Goal: Task Accomplishment & Management: Manage account settings

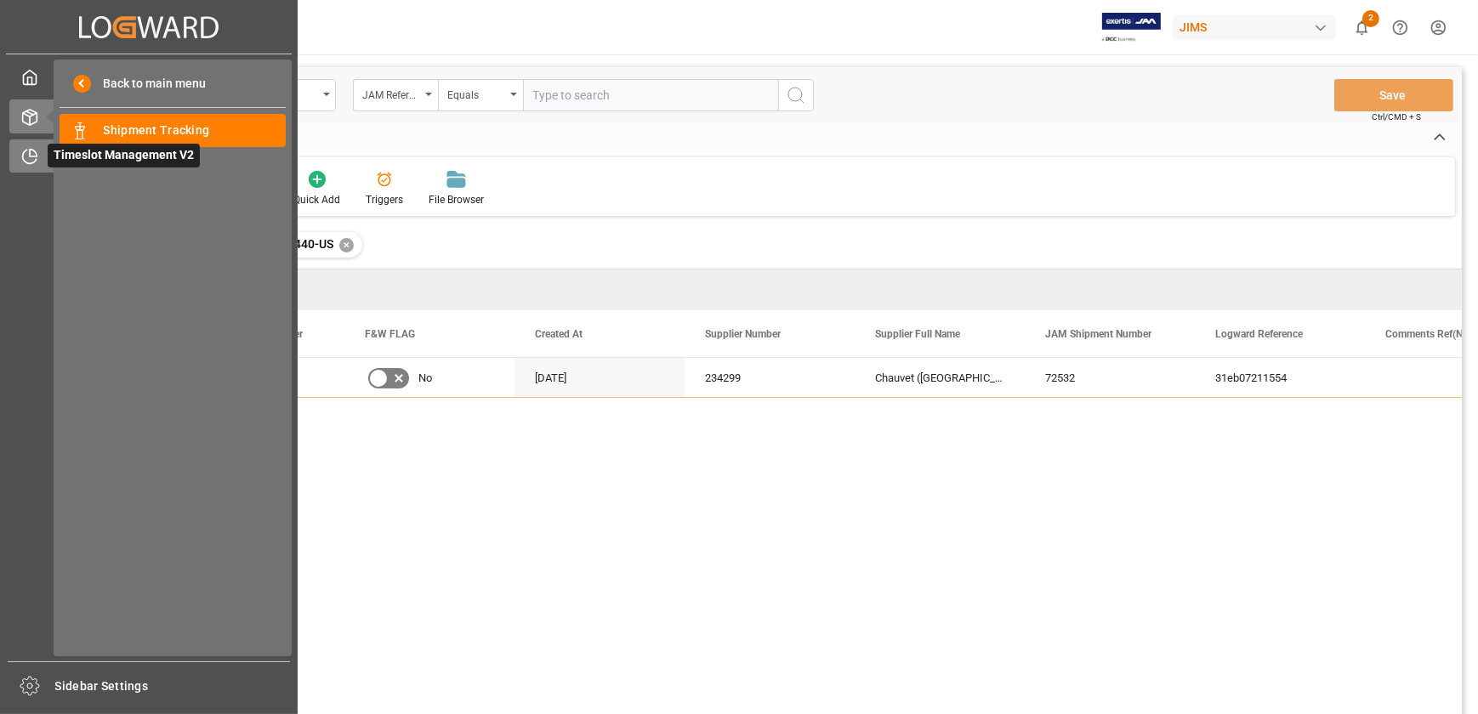
click at [50, 145] on span "Timeslot Management V2" at bounding box center [124, 156] width 152 height 24
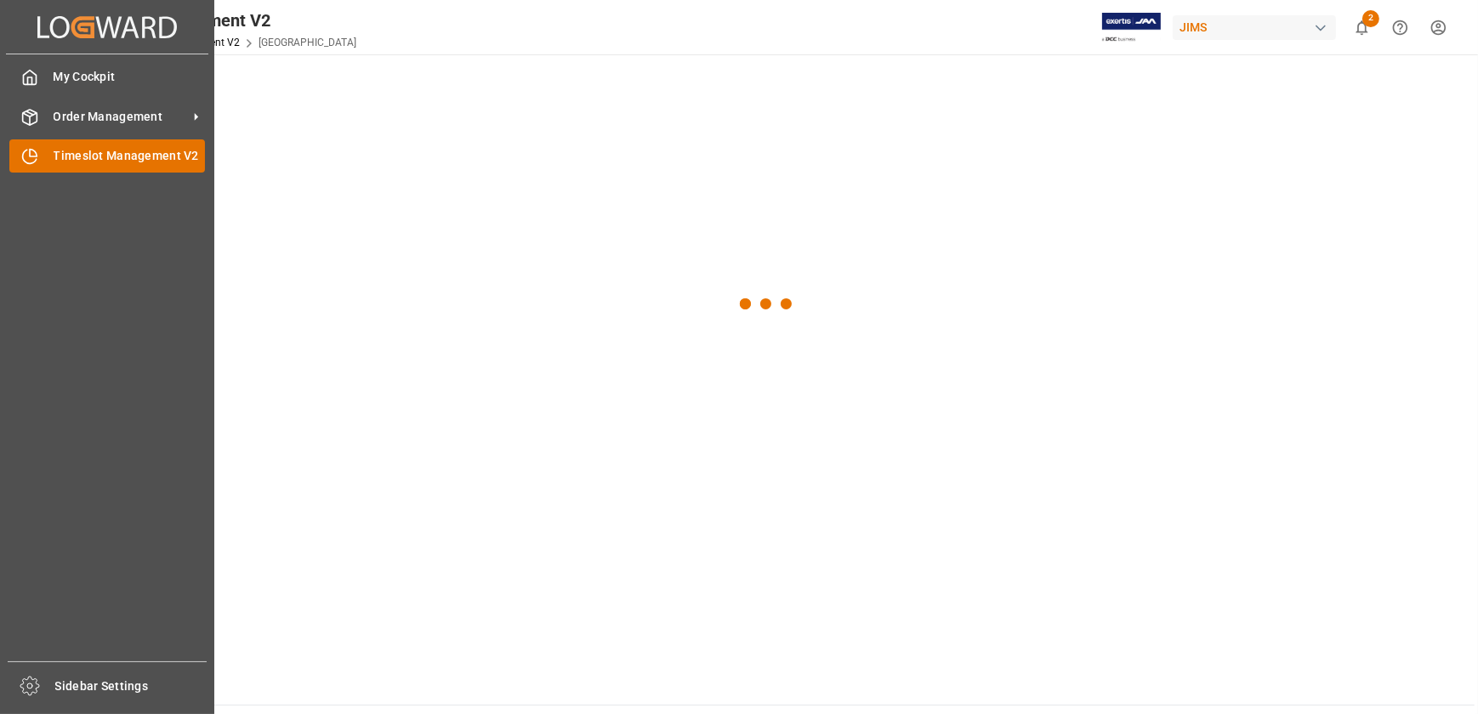
click at [60, 145] on div "Timeslot Management V2 Timeslot Management V2" at bounding box center [107, 155] width 196 height 33
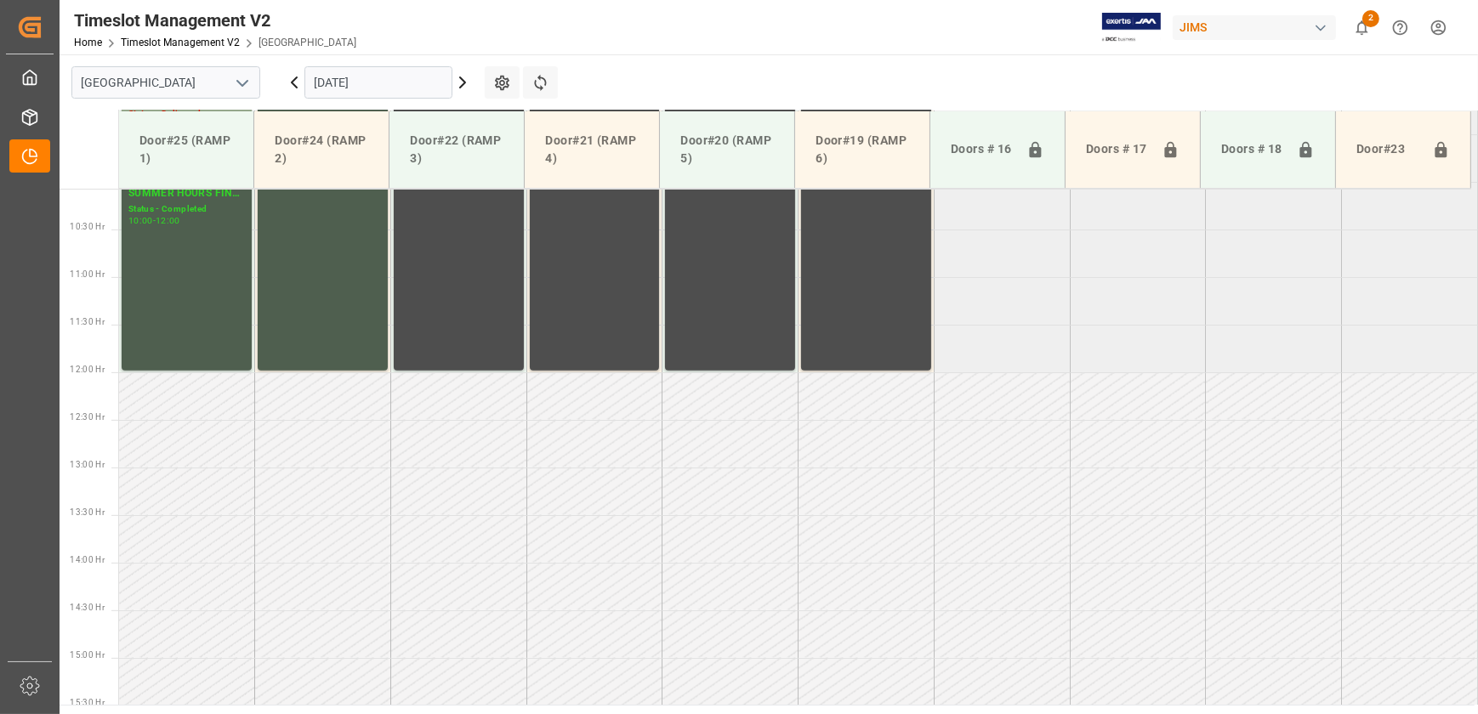
scroll to position [727, 0]
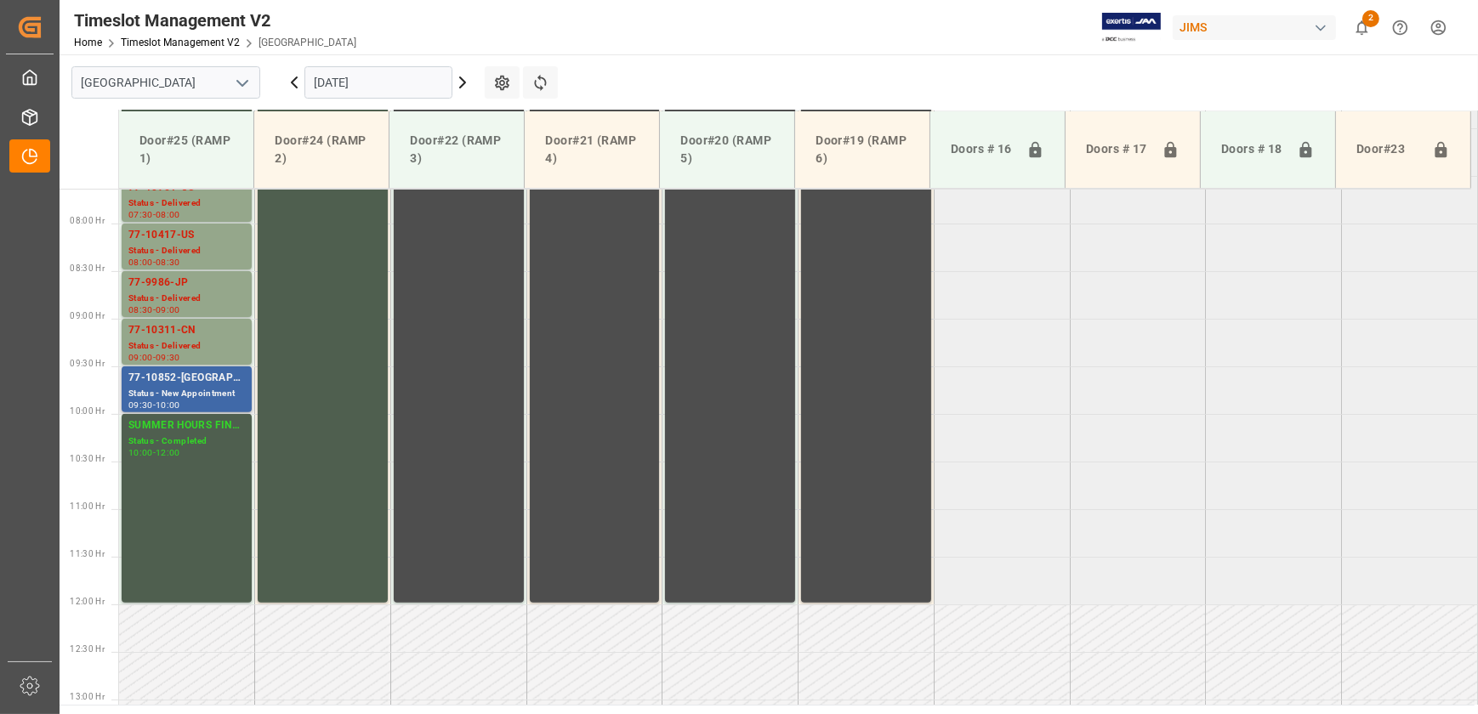
click at [182, 387] on div "Status - New Appointment" at bounding box center [186, 394] width 117 height 14
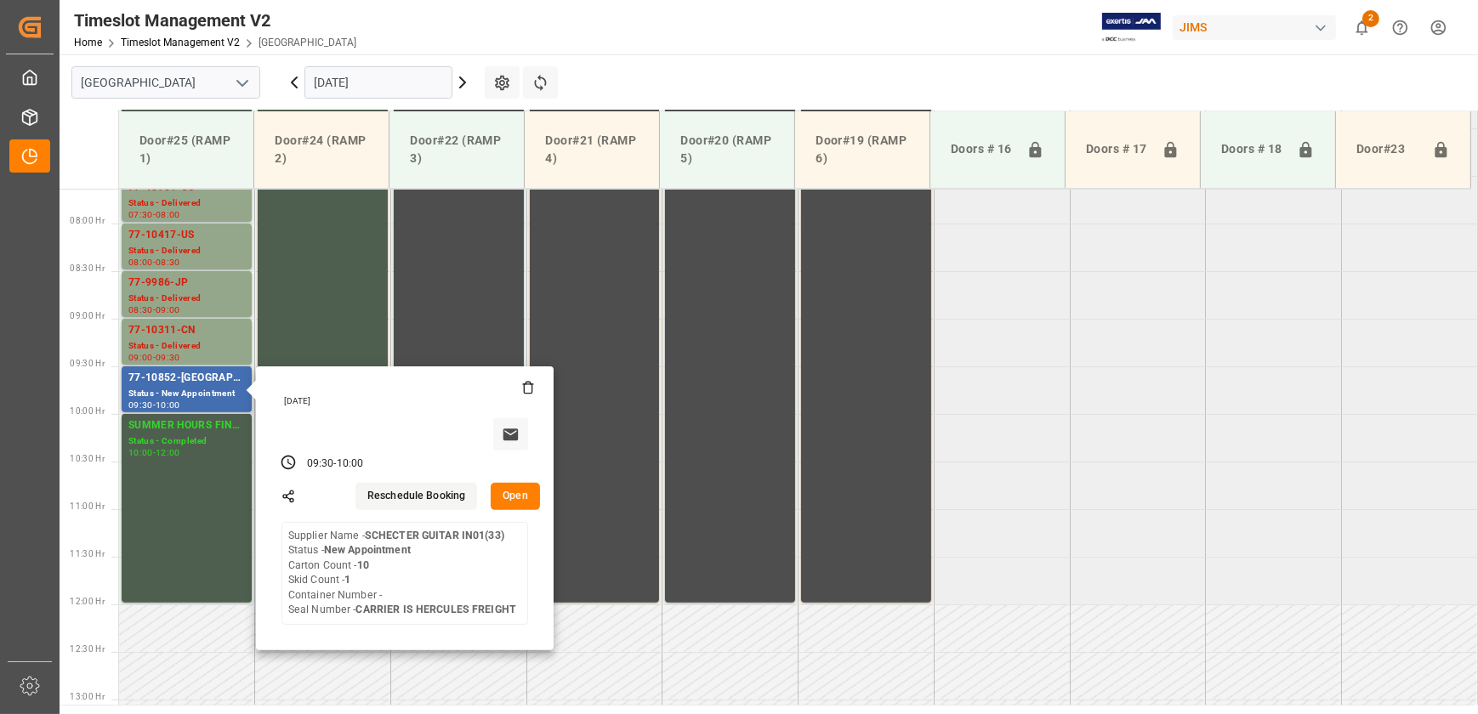
click at [515, 499] on button "Open" at bounding box center [515, 496] width 49 height 27
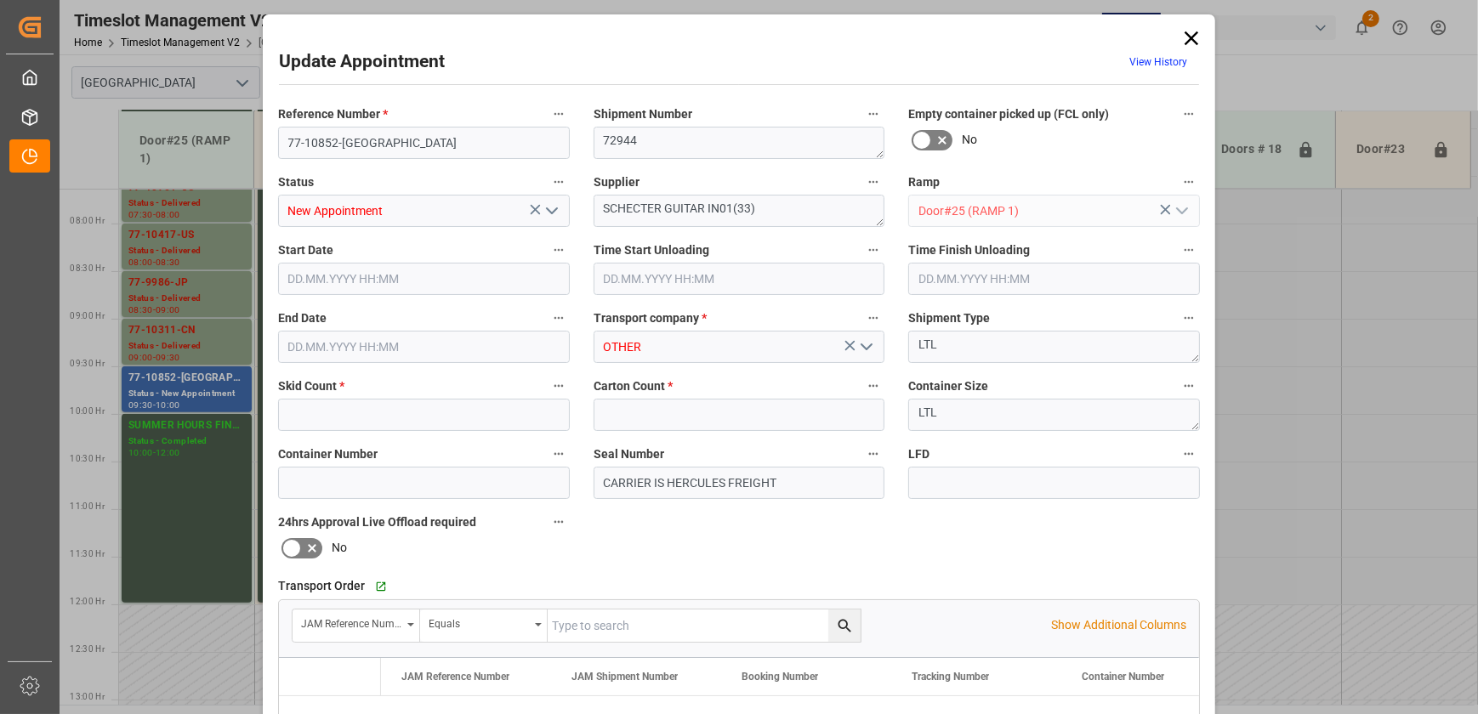
type input "1"
type input "10"
type input "[DATE] 09:30"
type input "[DATE] 10:00"
type input "[DATE] 17:14"
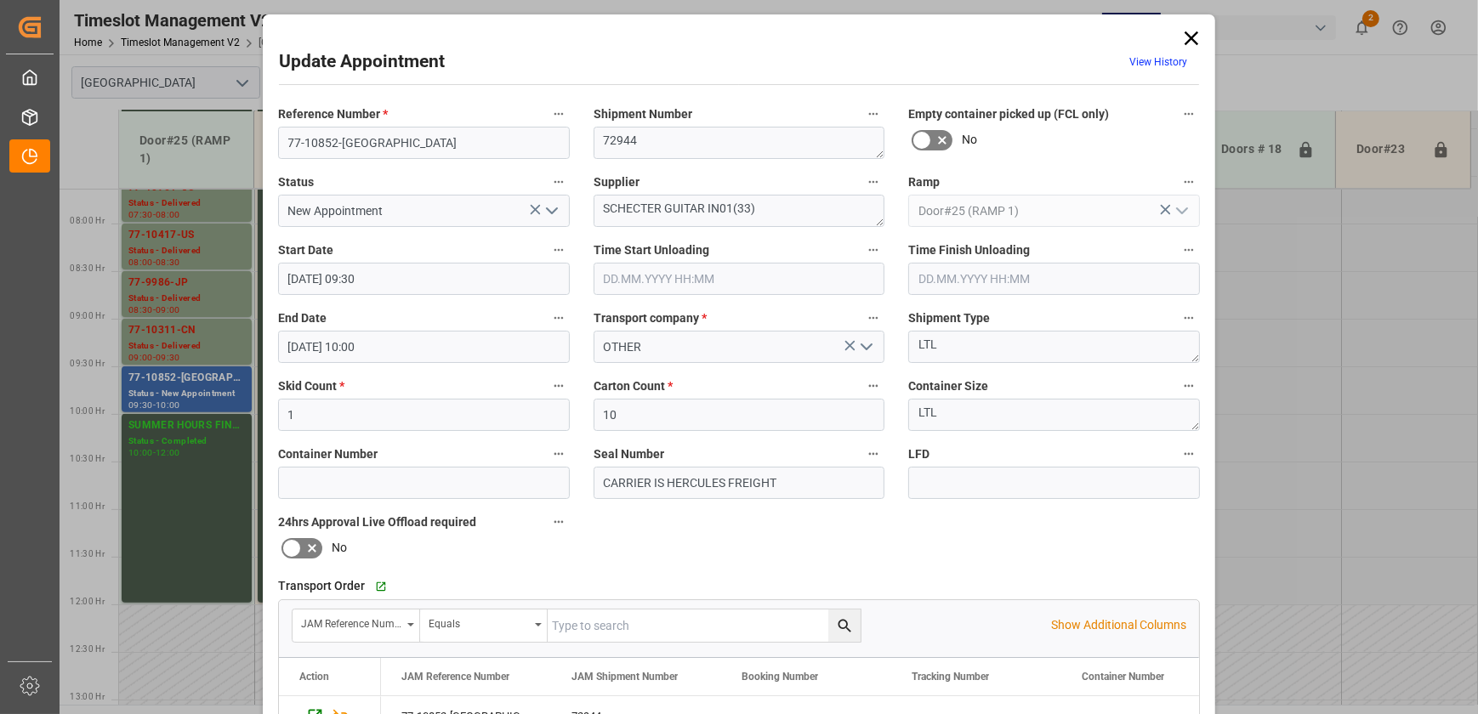
click at [548, 208] on icon "open menu" at bounding box center [552, 211] width 20 height 20
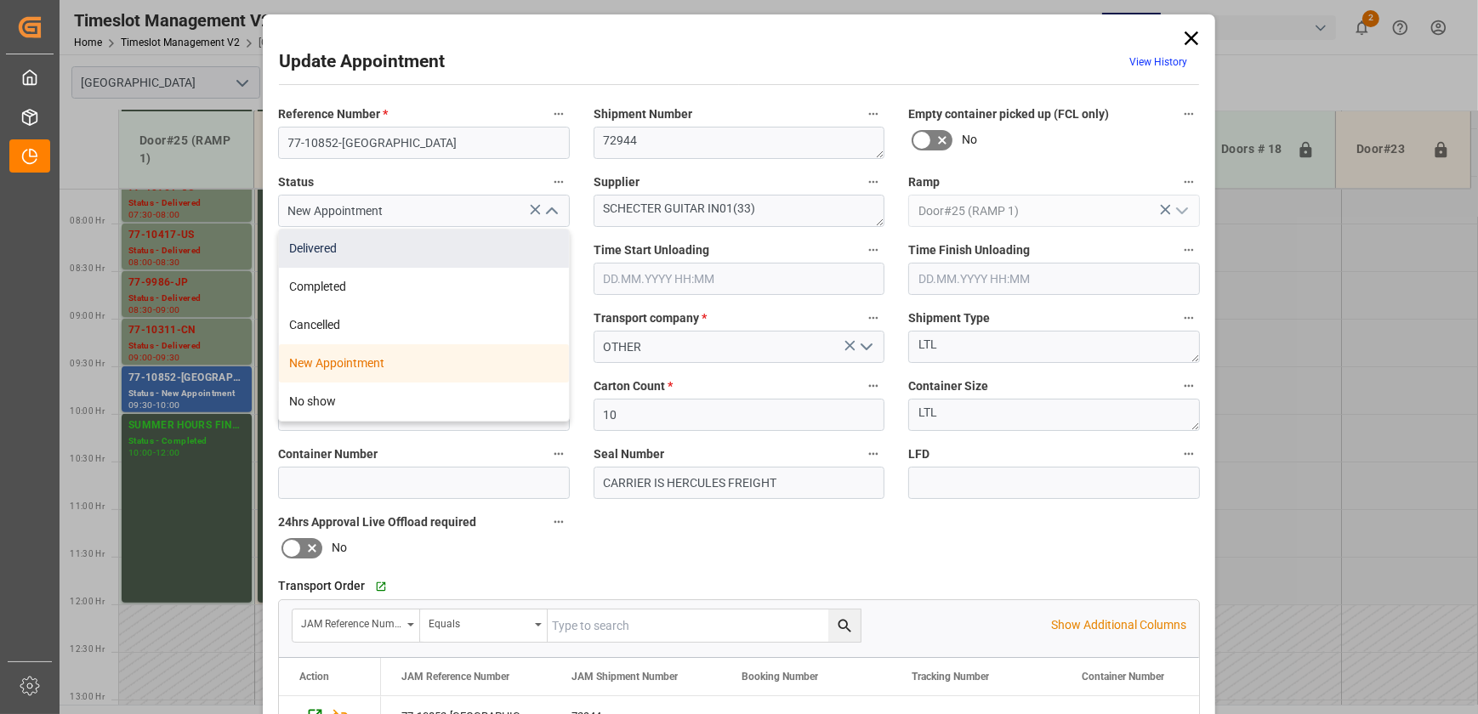
click at [482, 248] on div "Delivered" at bounding box center [424, 249] width 290 height 38
type input "Delivered"
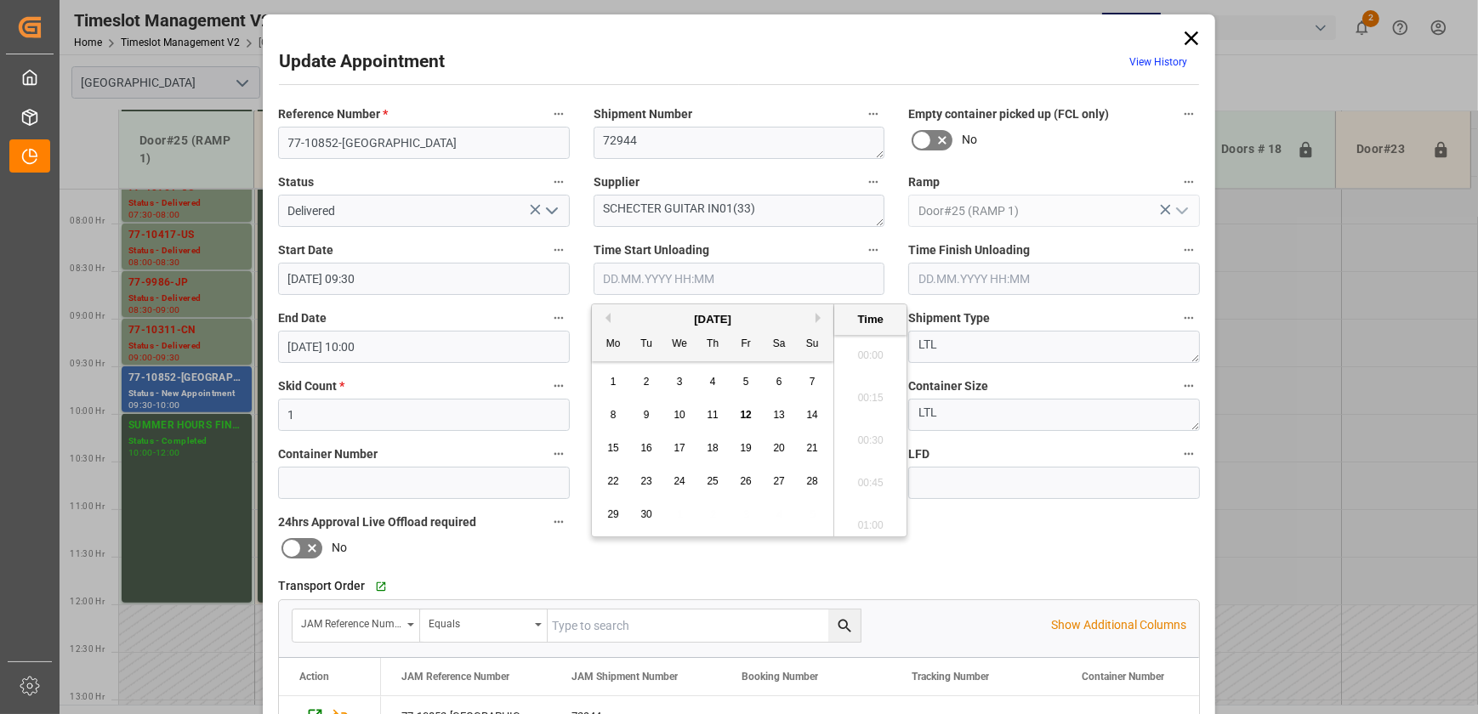
click at [705, 280] on input "text" at bounding box center [740, 279] width 292 height 32
click at [748, 417] on span "12" at bounding box center [745, 415] width 11 height 12
click at [879, 394] on li "10:15" at bounding box center [870, 394] width 72 height 43
type input "[DATE] 10:15"
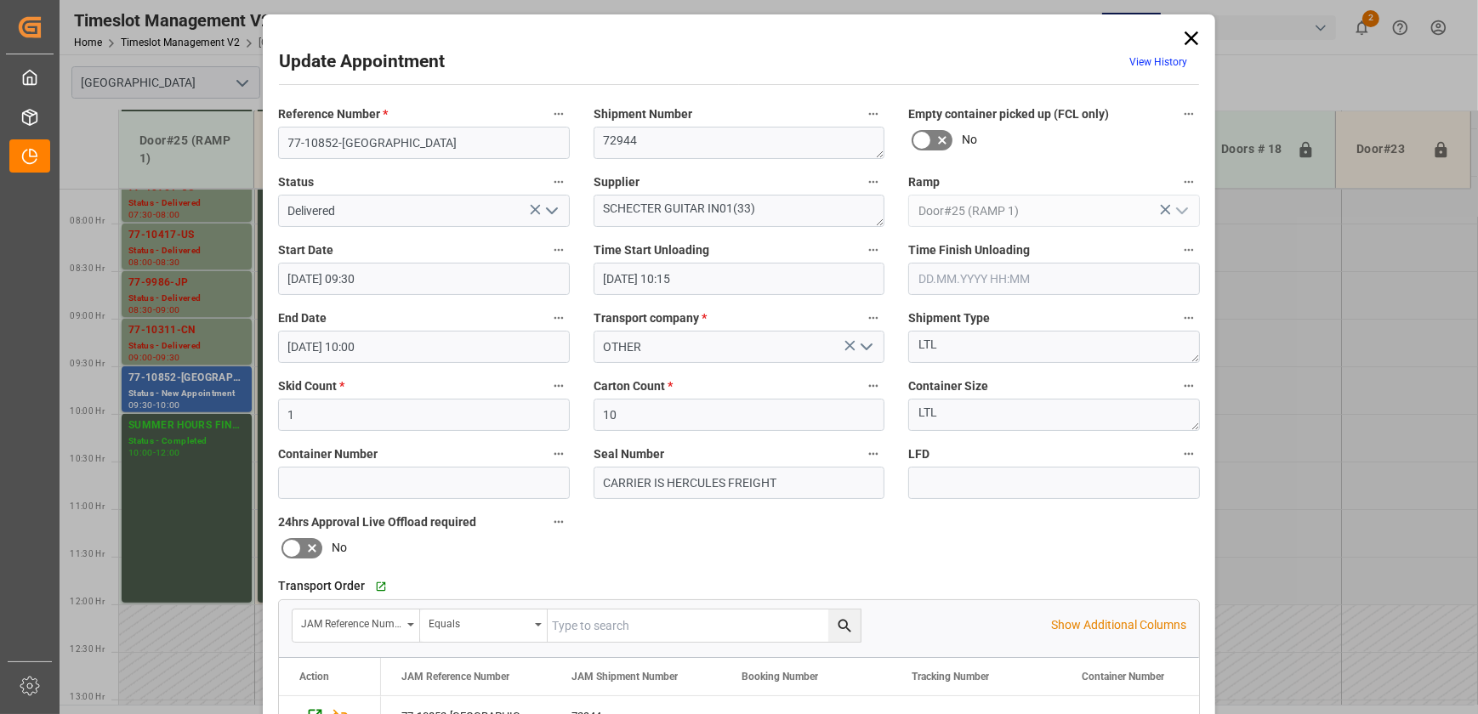
click at [1030, 273] on input "text" at bounding box center [1054, 279] width 292 height 32
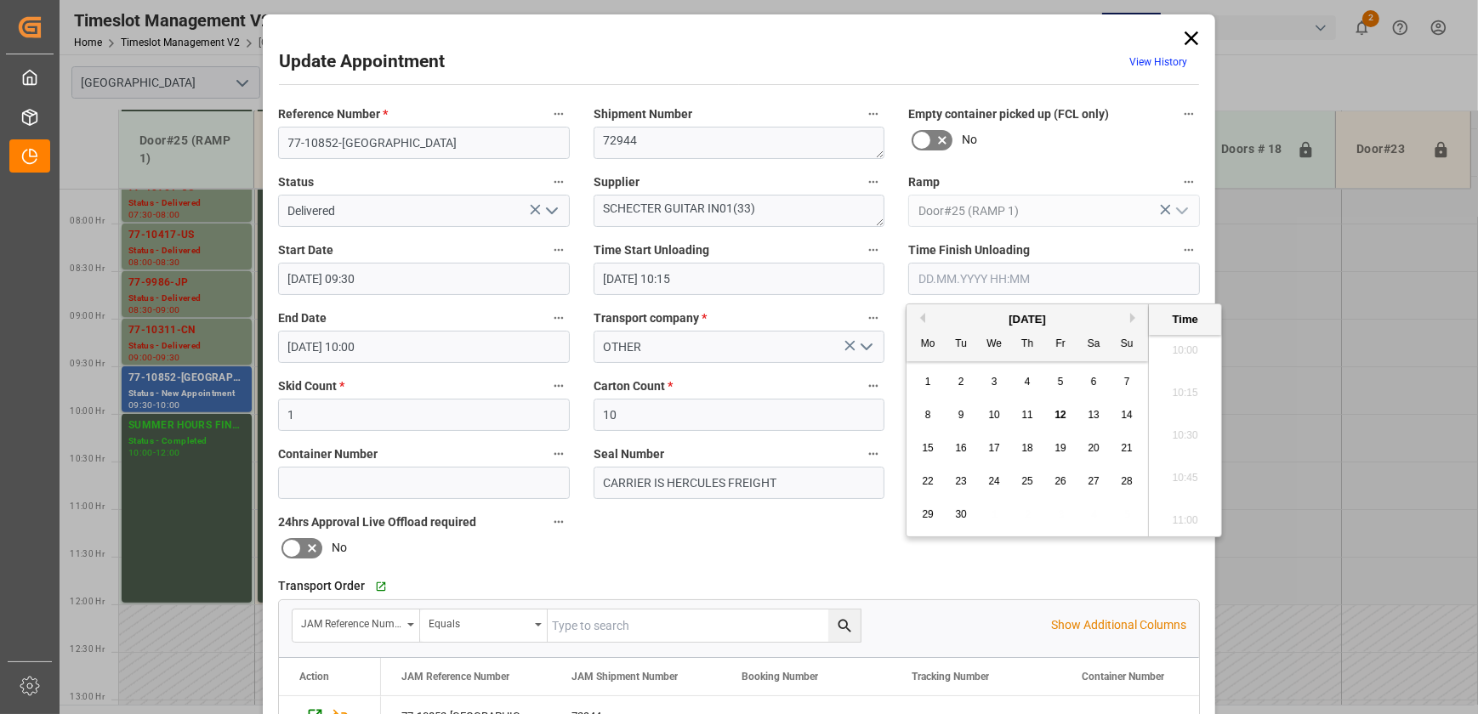
click at [1062, 409] on span "12" at bounding box center [1060, 415] width 11 height 12
click at [1182, 447] on li "10:30" at bounding box center [1185, 436] width 72 height 43
type input "[DATE] 10:30"
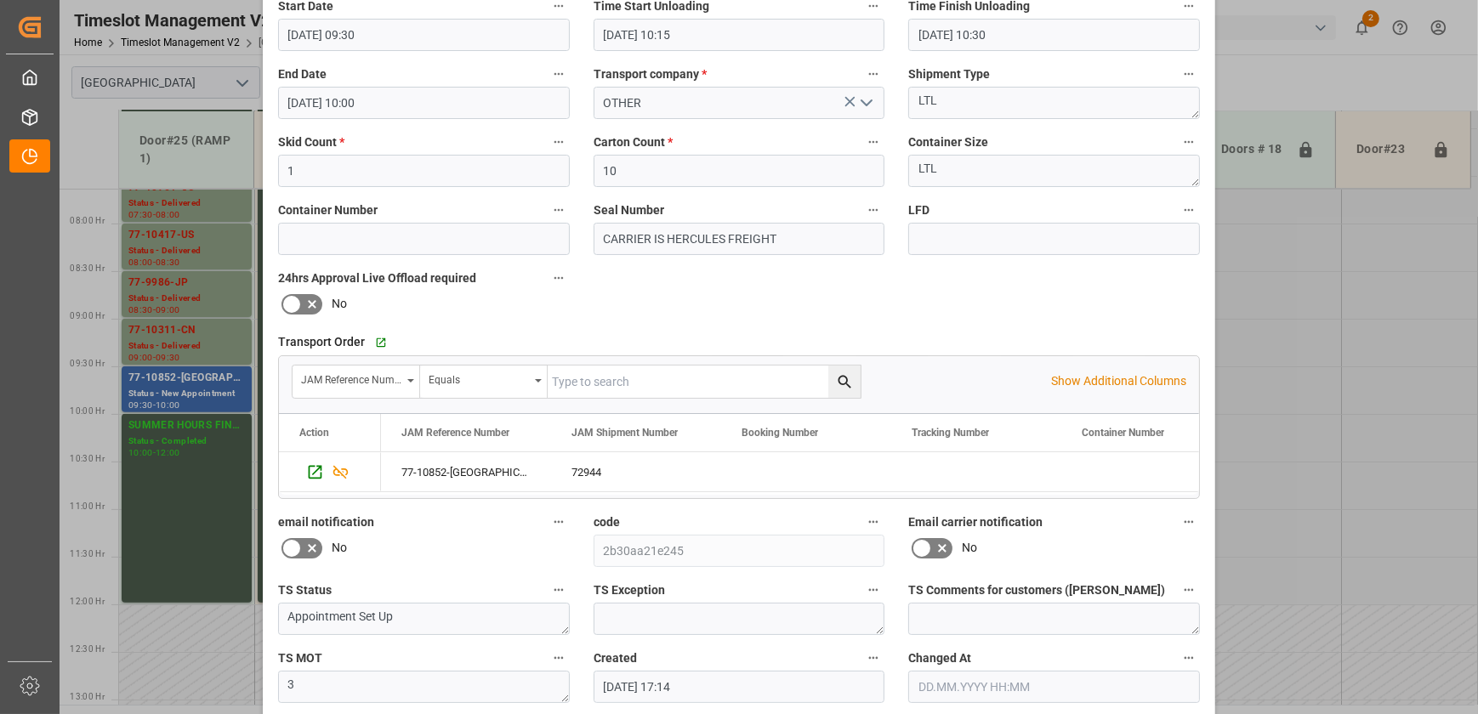
scroll to position [318, 0]
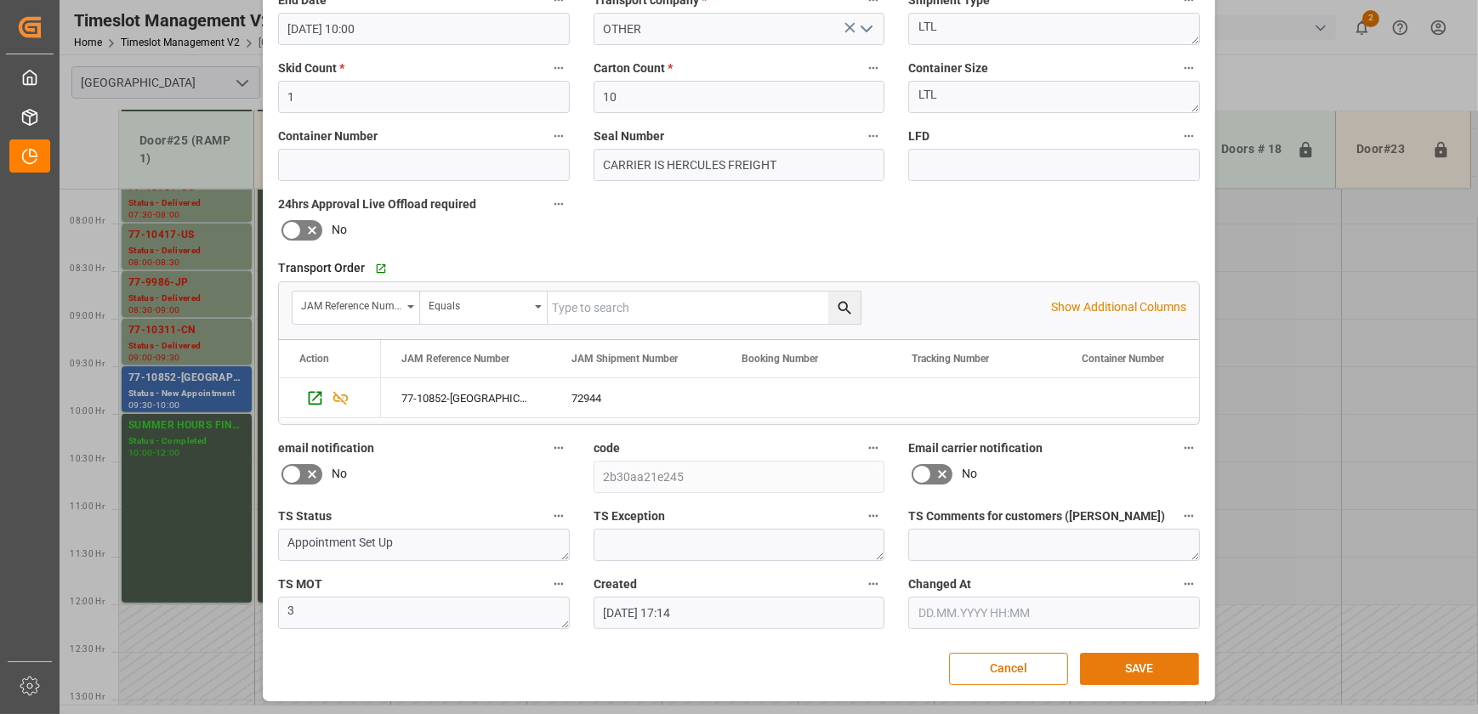
click at [1133, 663] on button "SAVE" at bounding box center [1139, 669] width 119 height 32
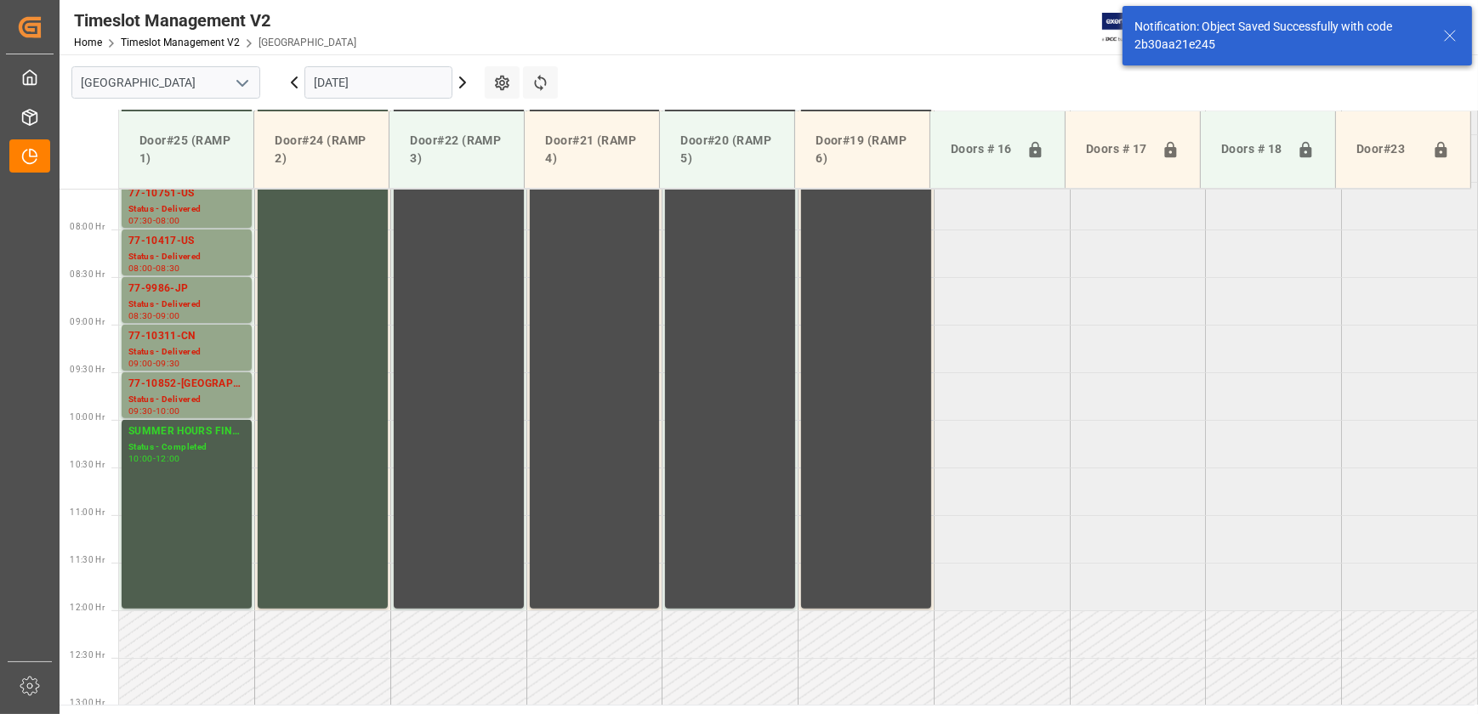
scroll to position [769, 0]
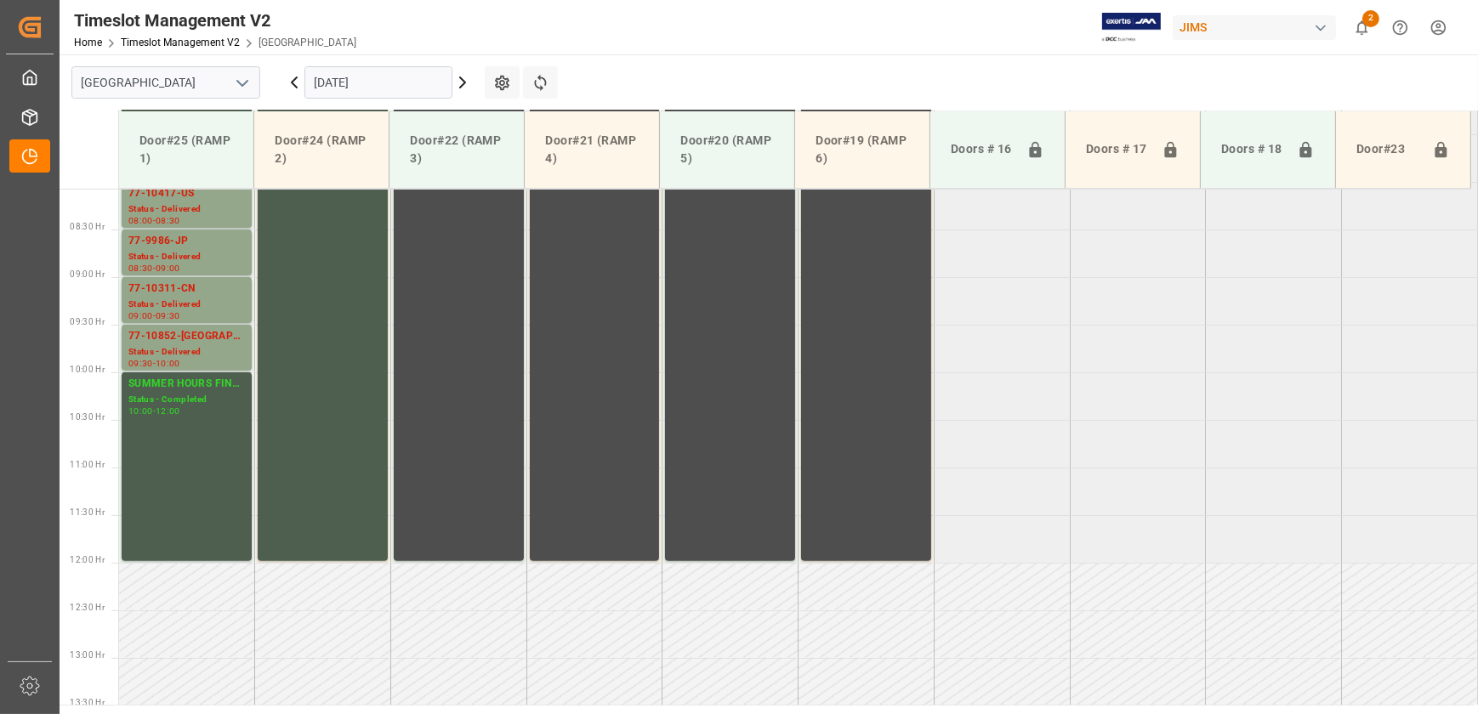
click at [242, 83] on icon "open menu" at bounding box center [242, 83] width 20 height 20
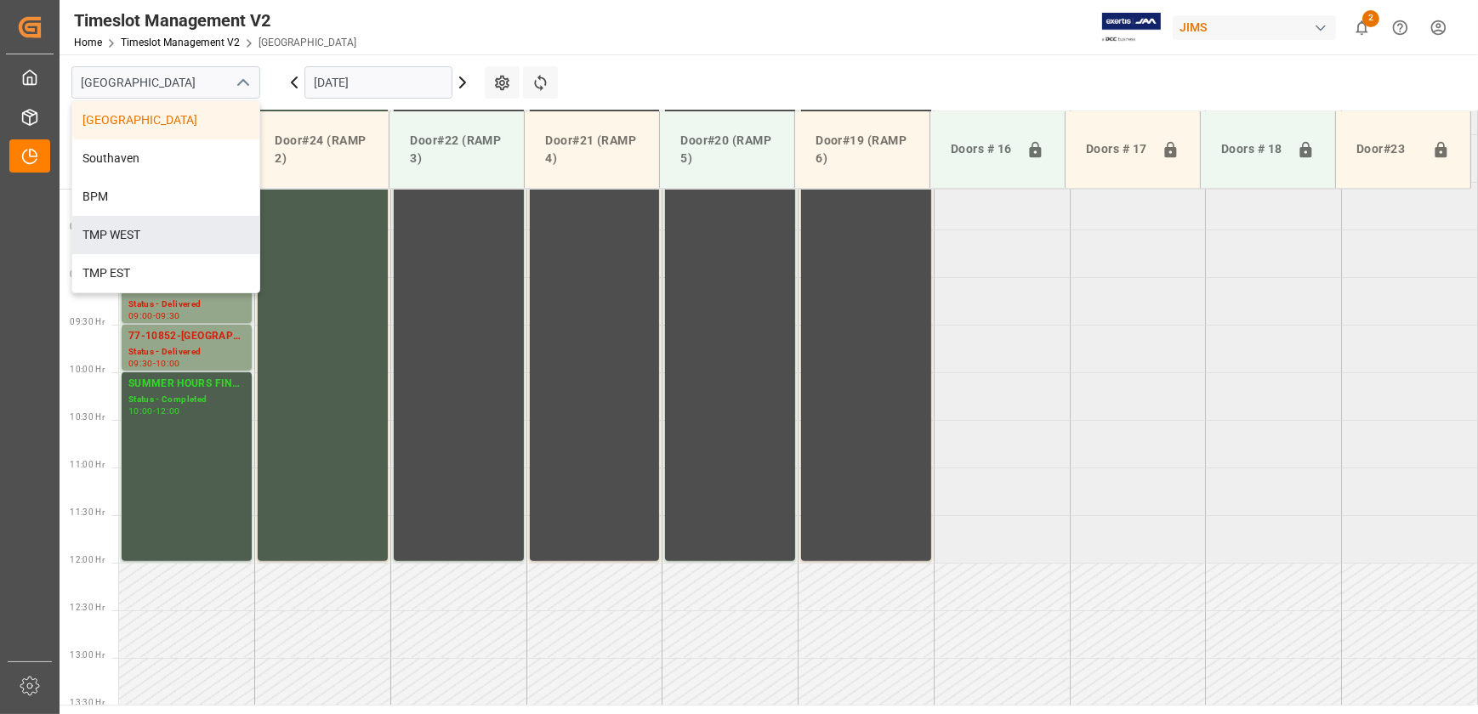
click at [395, 42] on div "Timeslot Management V2 Home Timeslot Management V2 Montreal JIMS 2 Notification…" at bounding box center [763, 27] width 1431 height 54
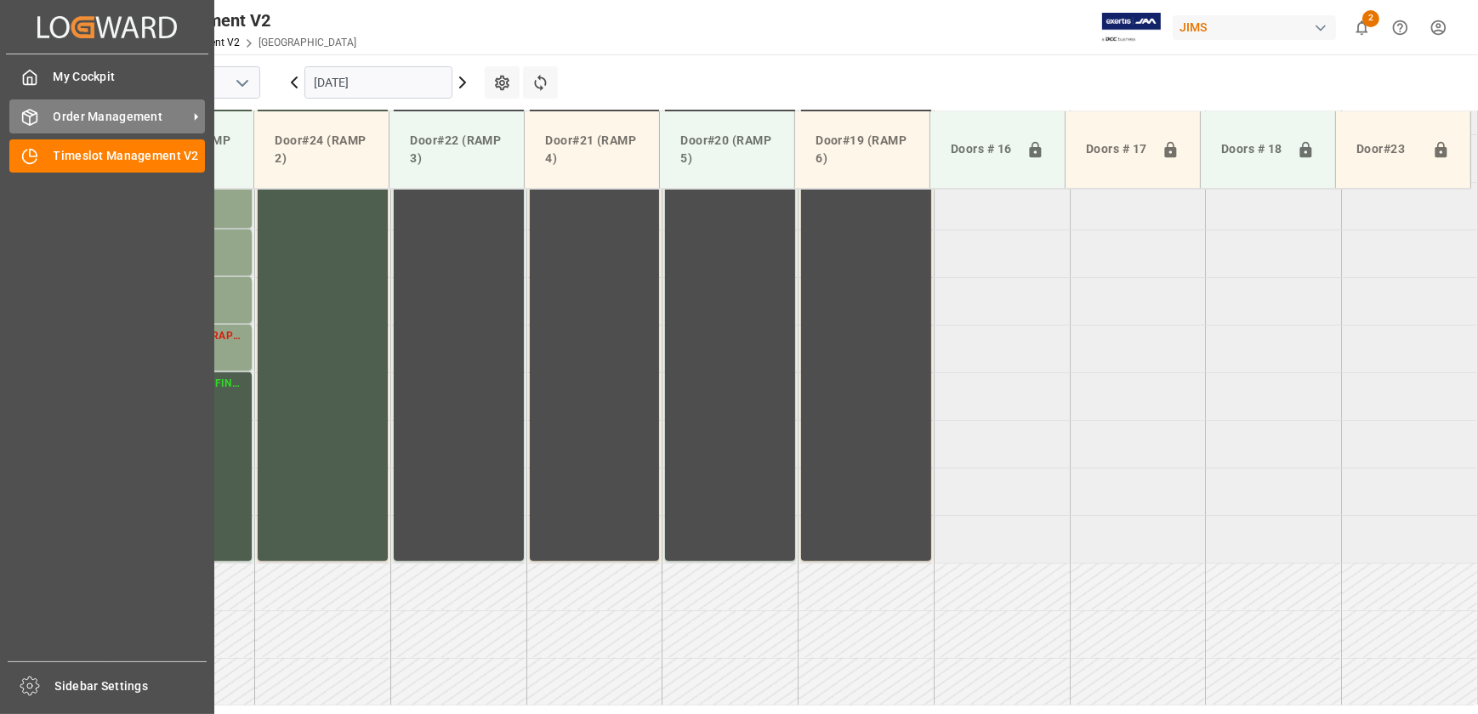
click at [21, 117] on icon at bounding box center [29, 117] width 17 height 17
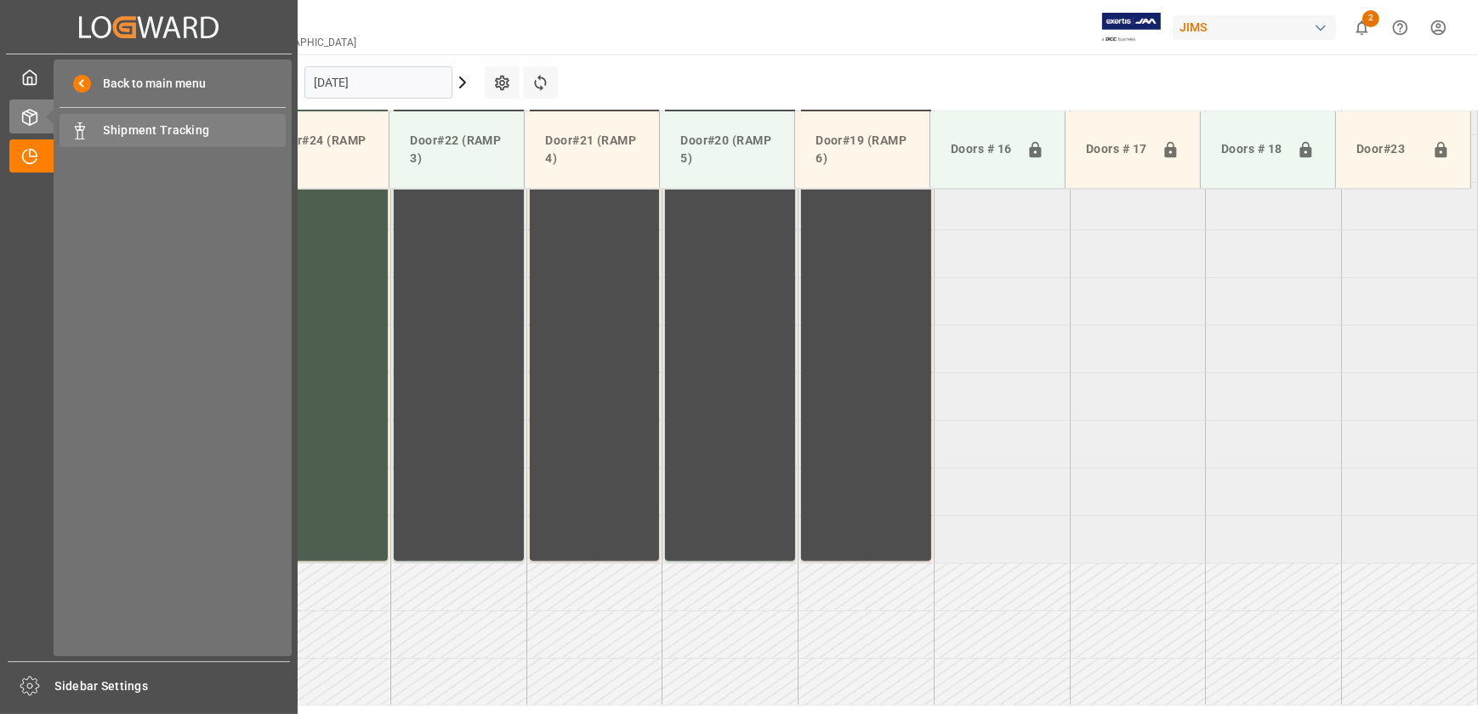
click at [104, 129] on span "Shipment Tracking" at bounding box center [195, 131] width 183 height 18
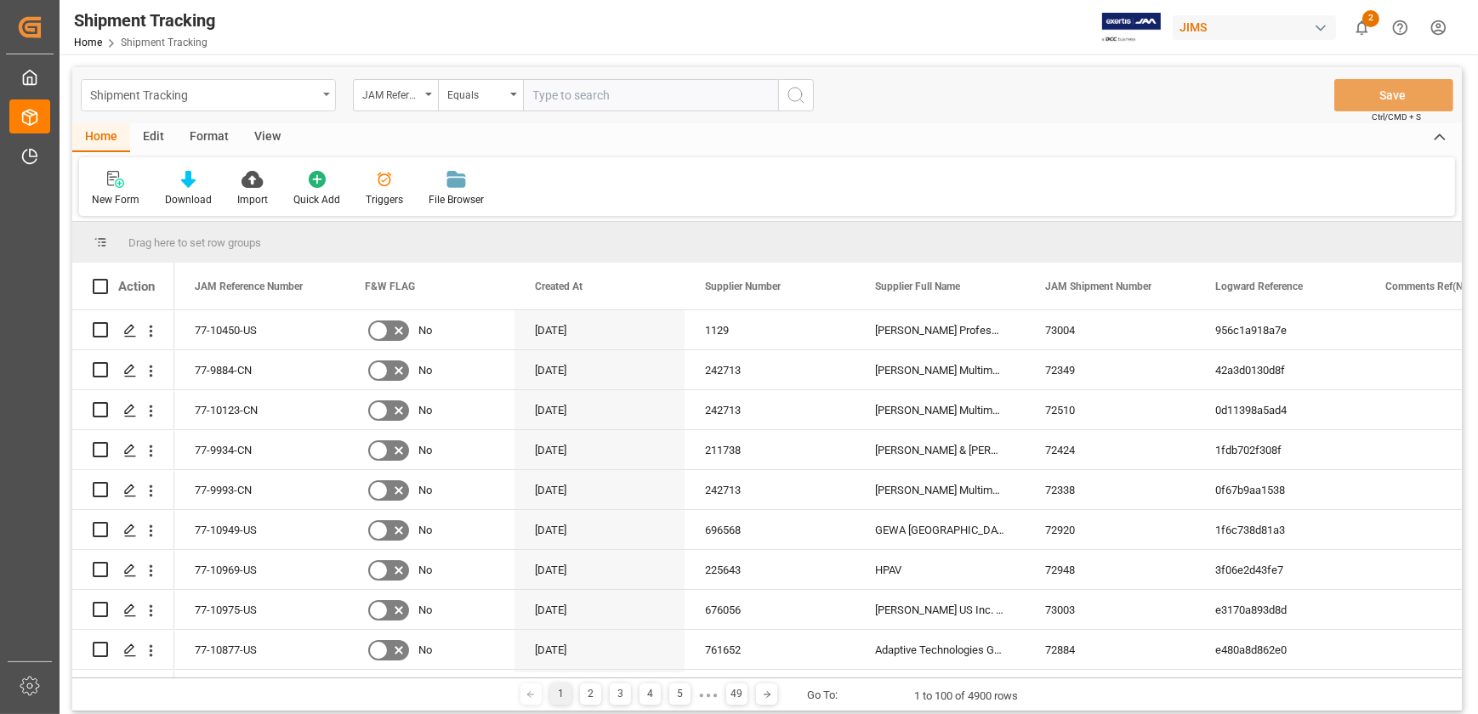
click at [315, 88] on div "Shipment Tracking" at bounding box center [203, 93] width 227 height 21
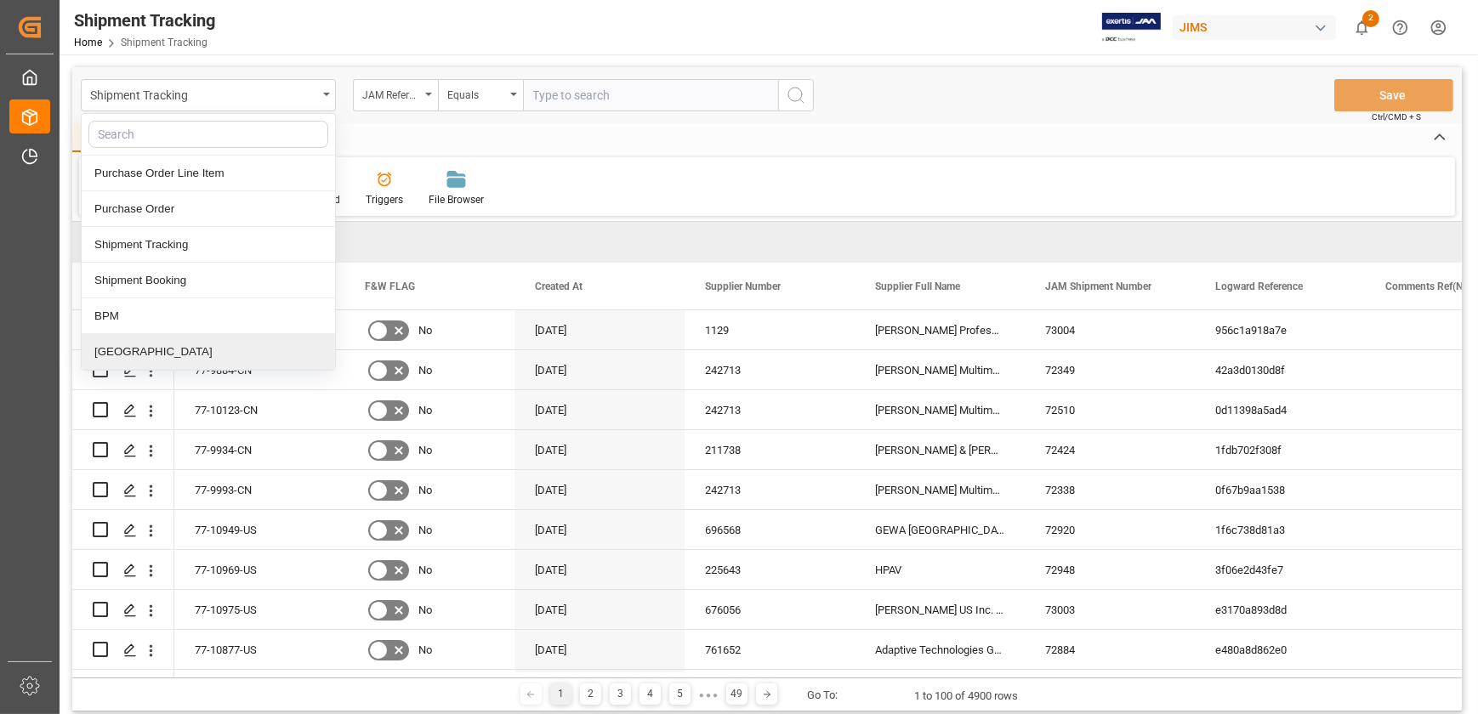
click at [199, 357] on div "[GEOGRAPHIC_DATA]" at bounding box center [208, 352] width 253 height 36
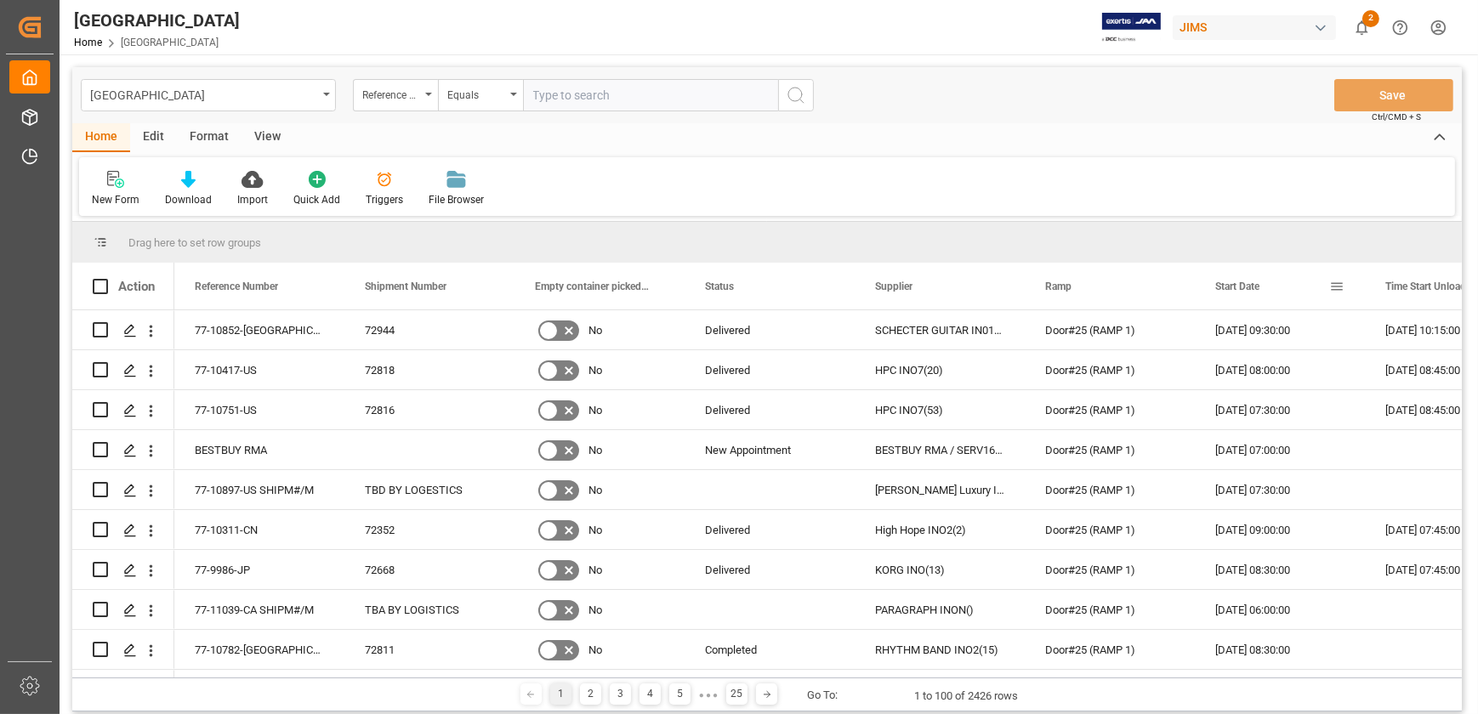
click at [1347, 285] on div "Start Date" at bounding box center [1280, 286] width 170 height 47
click at [1339, 287] on span at bounding box center [1336, 286] width 15 height 15
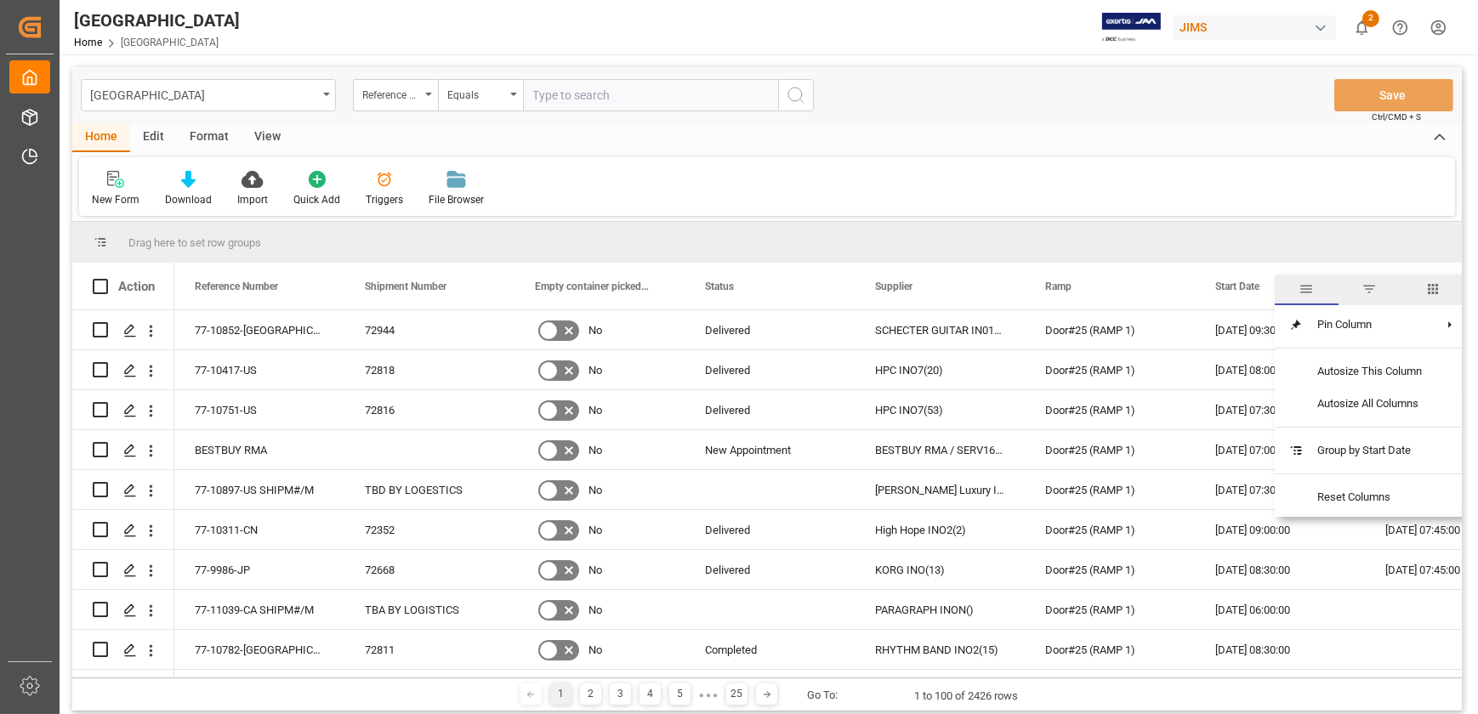
click at [1372, 291] on span "filter" at bounding box center [1370, 289] width 15 height 15
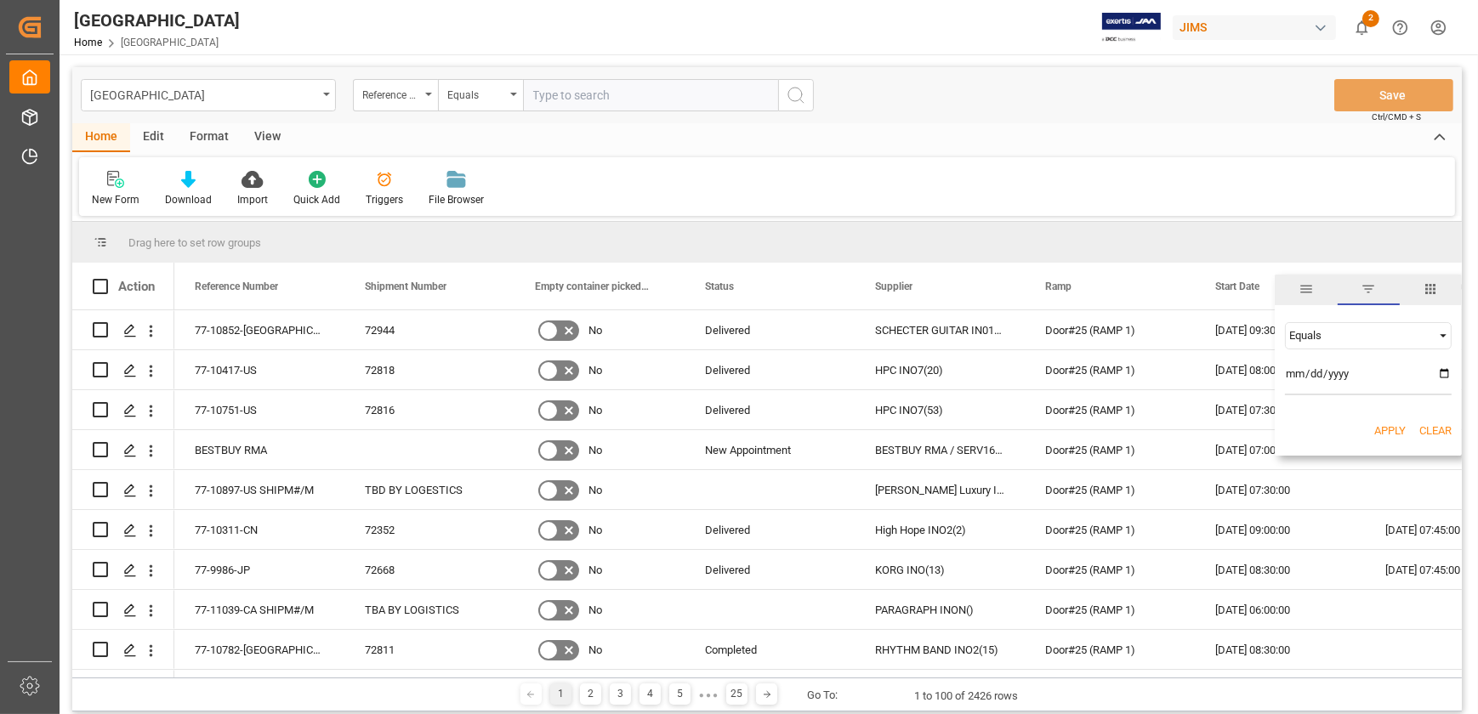
click at [1439, 333] on span "Filtering operator" at bounding box center [1443, 335] width 15 height 15
click at [1441, 326] on div "Equals" at bounding box center [1368, 335] width 167 height 27
click at [1439, 372] on input "date" at bounding box center [1368, 378] width 167 height 34
click at [1446, 373] on input "[DATE]" at bounding box center [1368, 378] width 167 height 34
type input "[DATE]"
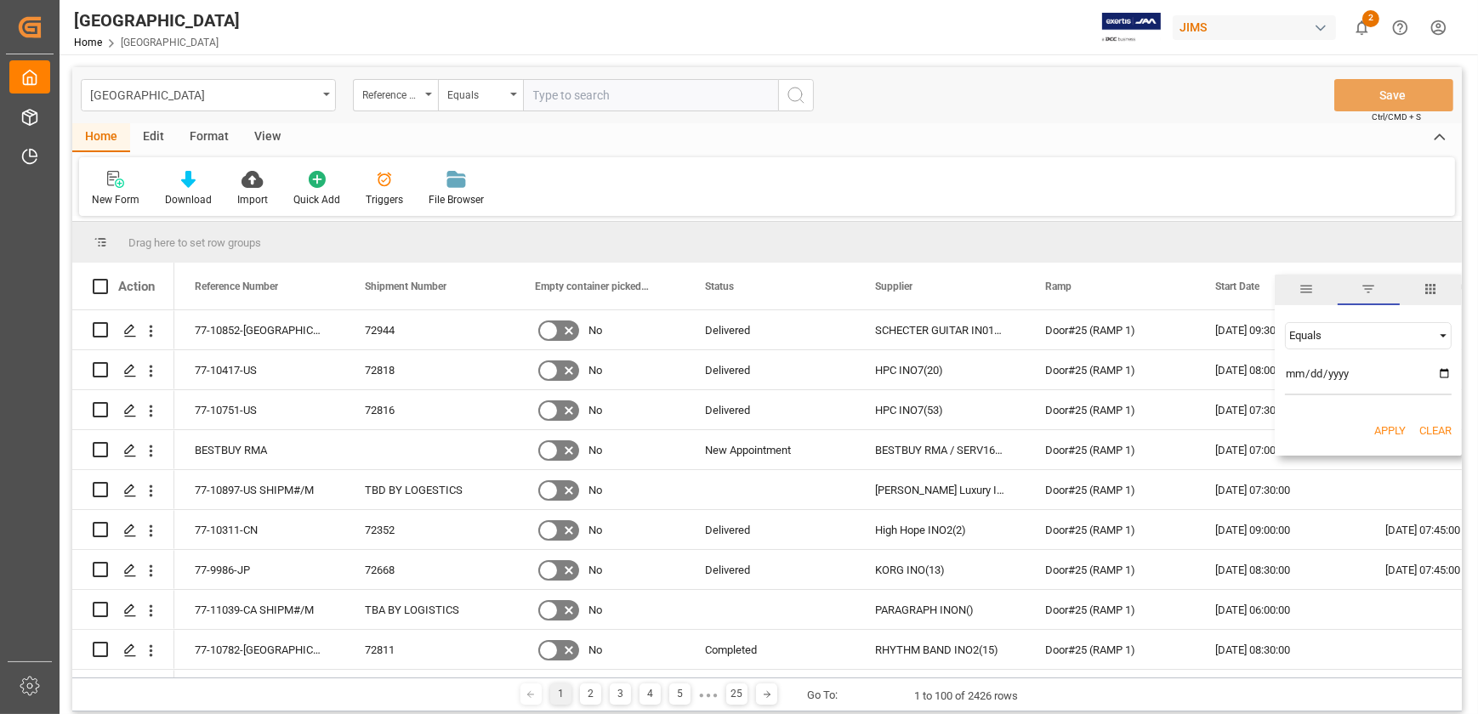
click at [1394, 428] on button "Apply" at bounding box center [1390, 431] width 31 height 17
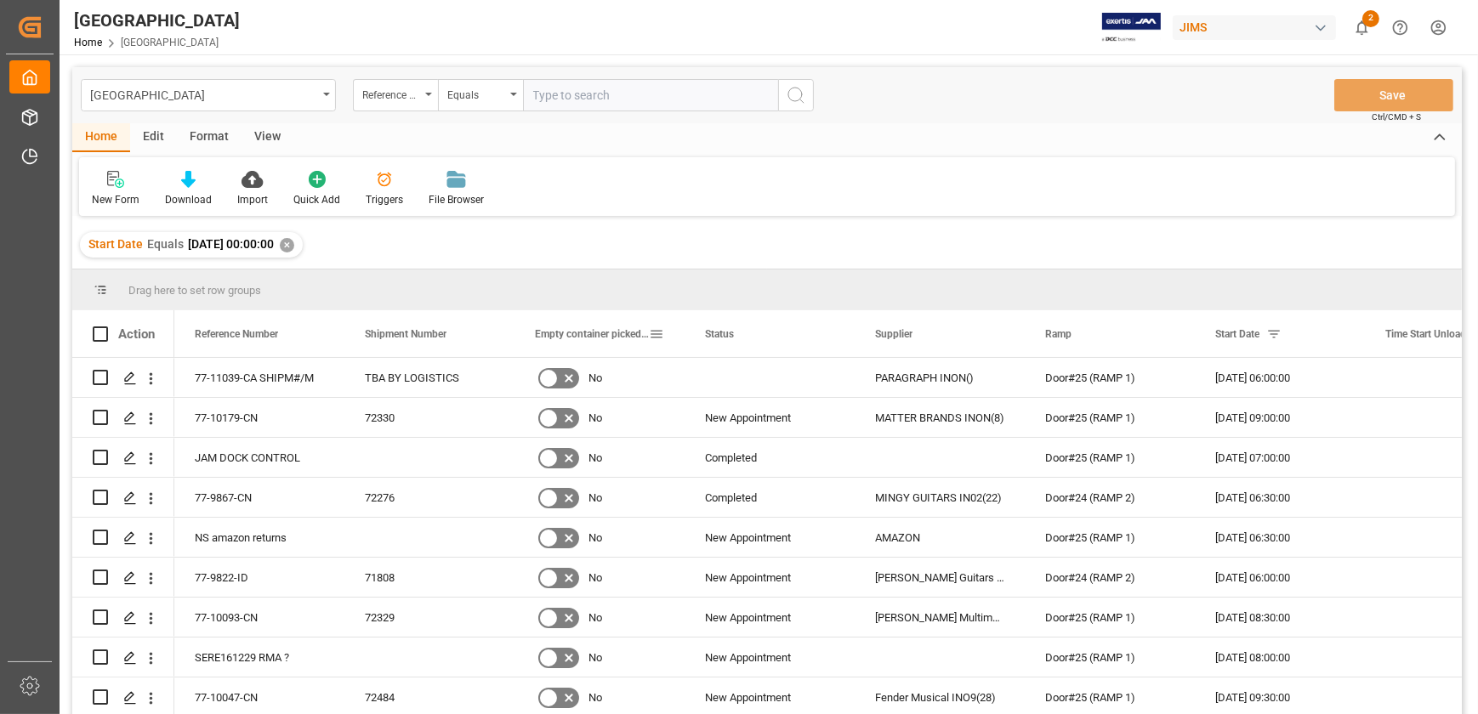
click at [661, 333] on span at bounding box center [656, 334] width 15 height 15
click at [720, 222] on div "Start Date Equals [DATE] 00:00:00 ✕" at bounding box center [767, 245] width 1390 height 48
click at [261, 136] on div "View" at bounding box center [268, 137] width 52 height 29
click at [96, 182] on div at bounding box center [108, 179] width 33 height 18
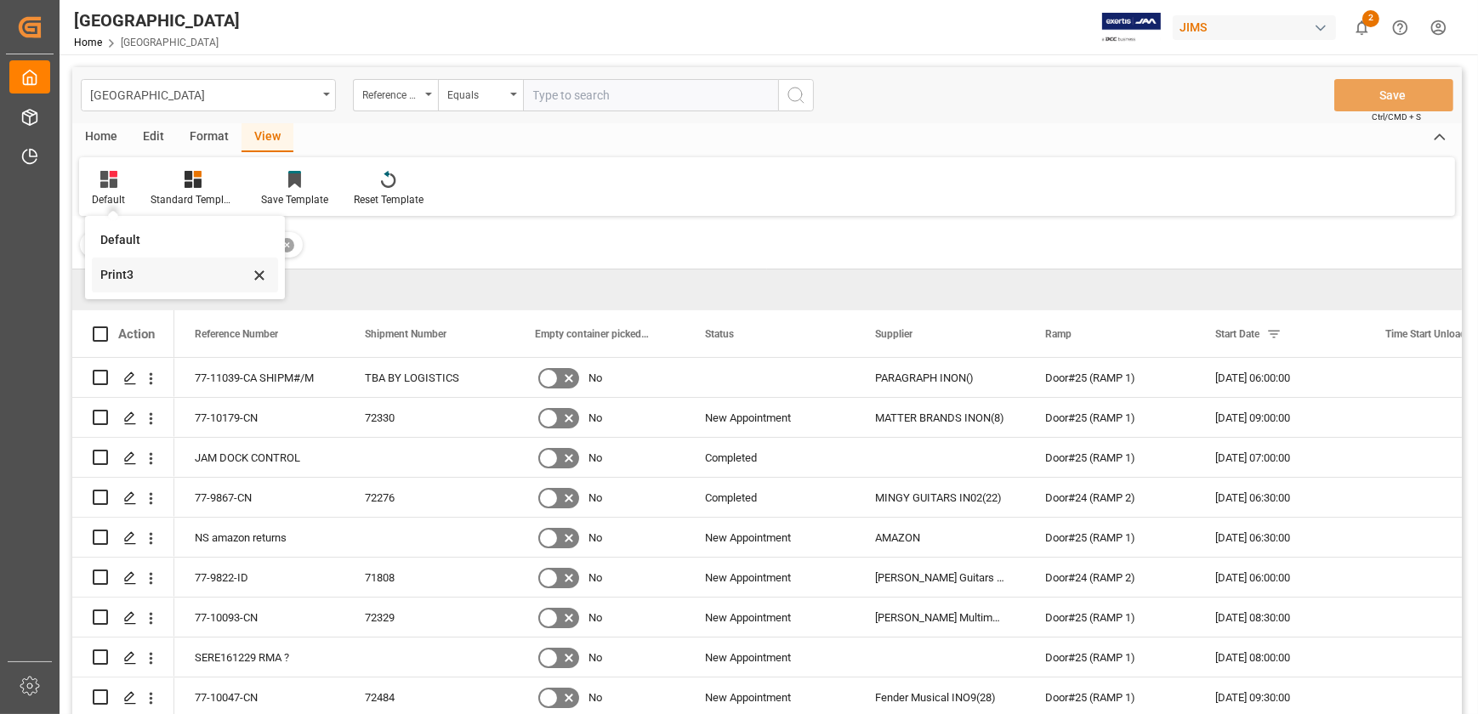
click at [146, 277] on div "Print3" at bounding box center [174, 275] width 149 height 18
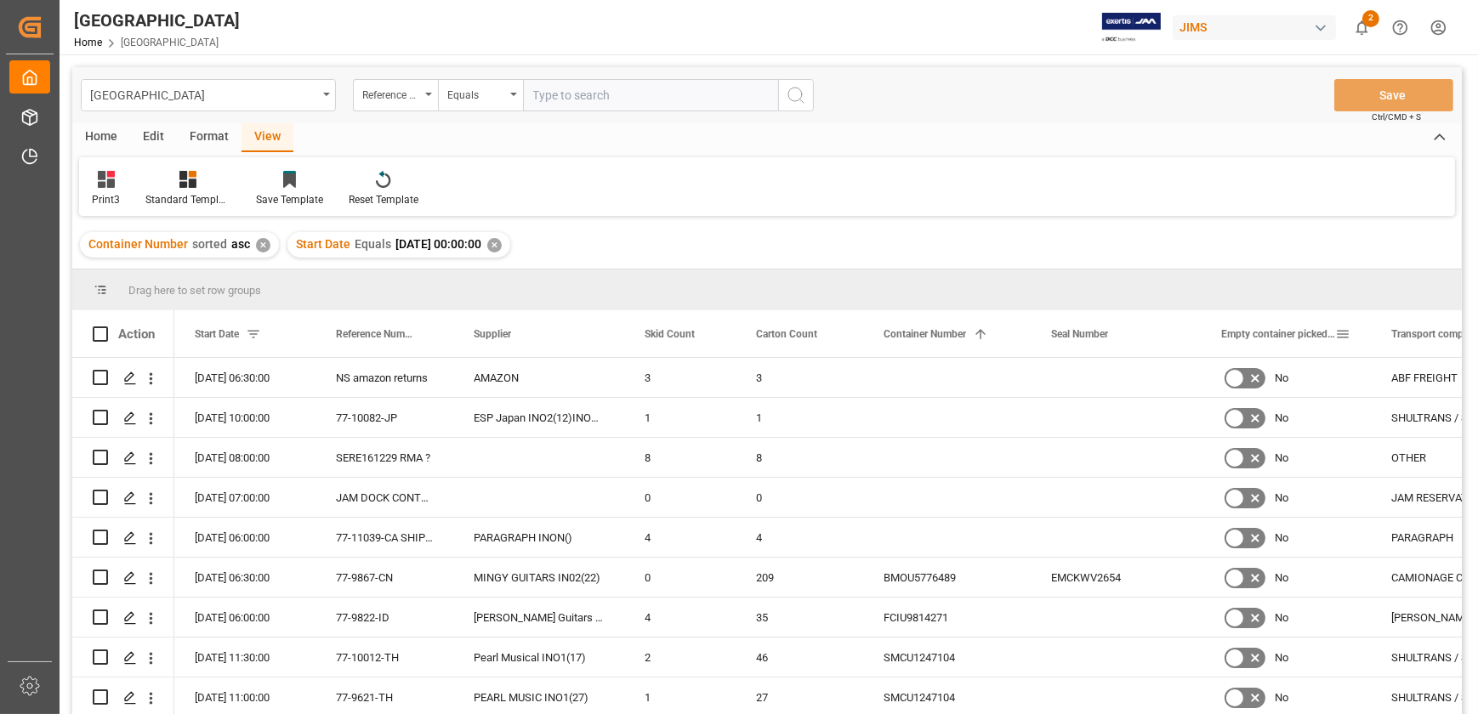
click at [1344, 331] on span at bounding box center [1342, 334] width 15 height 15
click at [1426, 339] on span "columns" at bounding box center [1430, 336] width 15 height 15
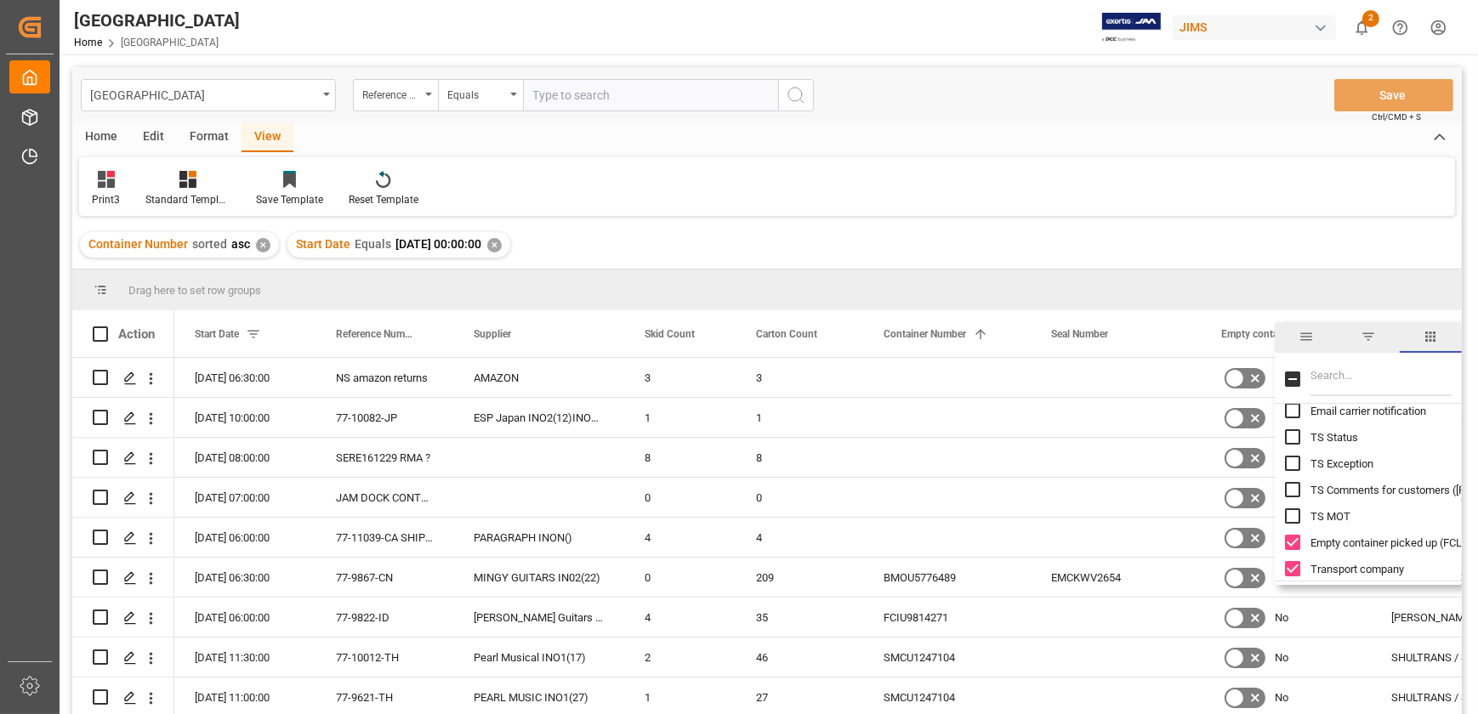
scroll to position [541, 0]
click at [1293, 541] on input "Empty container picked up (FCL only) column toggle visibility (visible)" at bounding box center [1292, 541] width 15 height 15
checkbox input "false"
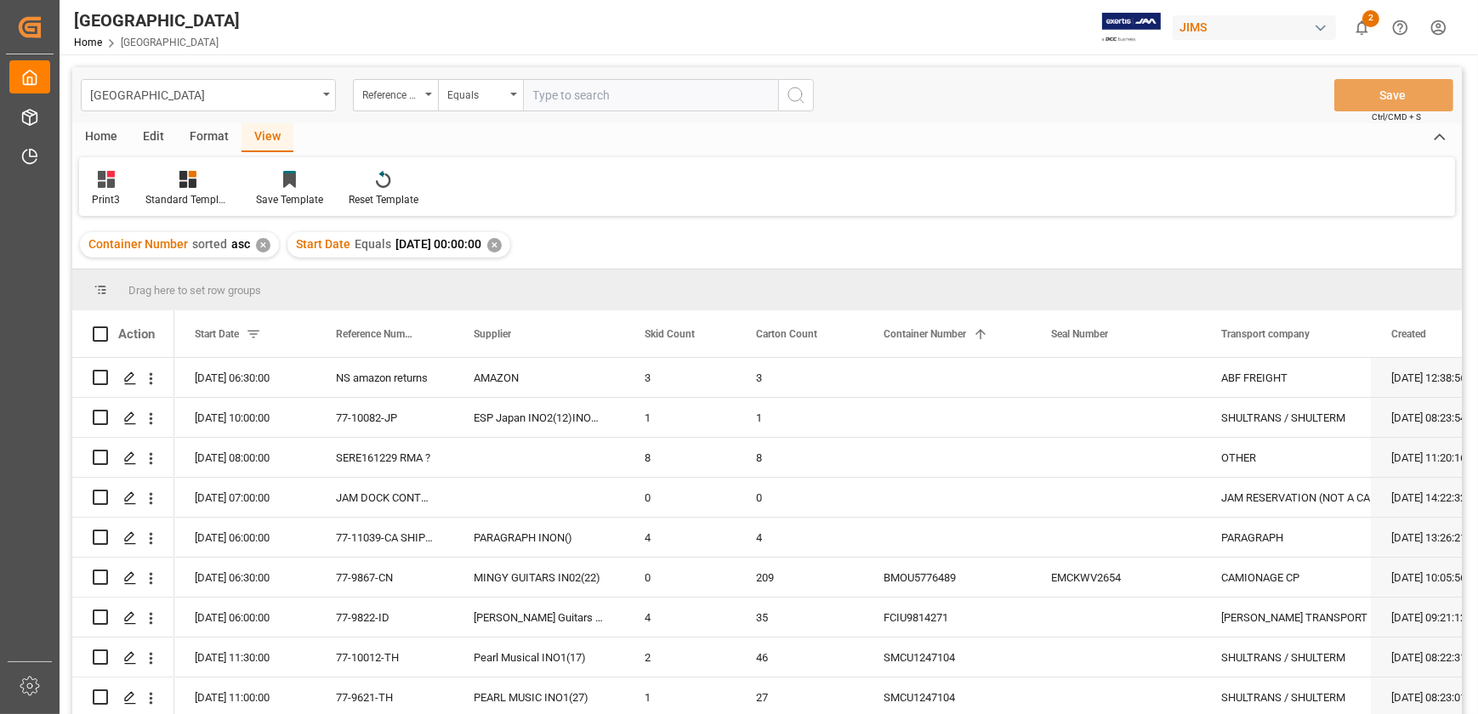
click at [1322, 236] on div "Container Number sorted asc ✕ Start Date Equals [DATE] 00:00:00 ✕" at bounding box center [767, 245] width 1390 height 48
click at [147, 460] on icon "open menu" at bounding box center [151, 459] width 18 height 18
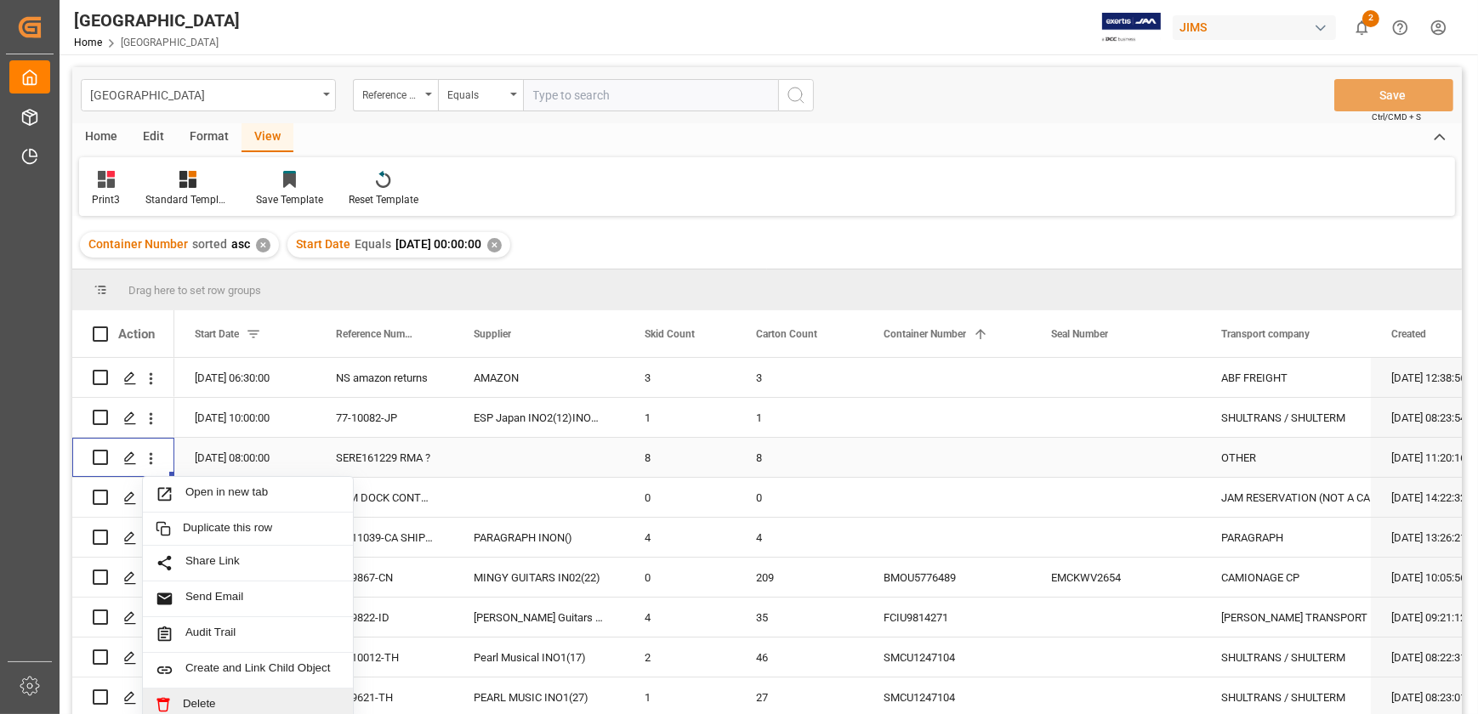
click at [216, 704] on span "Delete" at bounding box center [261, 704] width 157 height 15
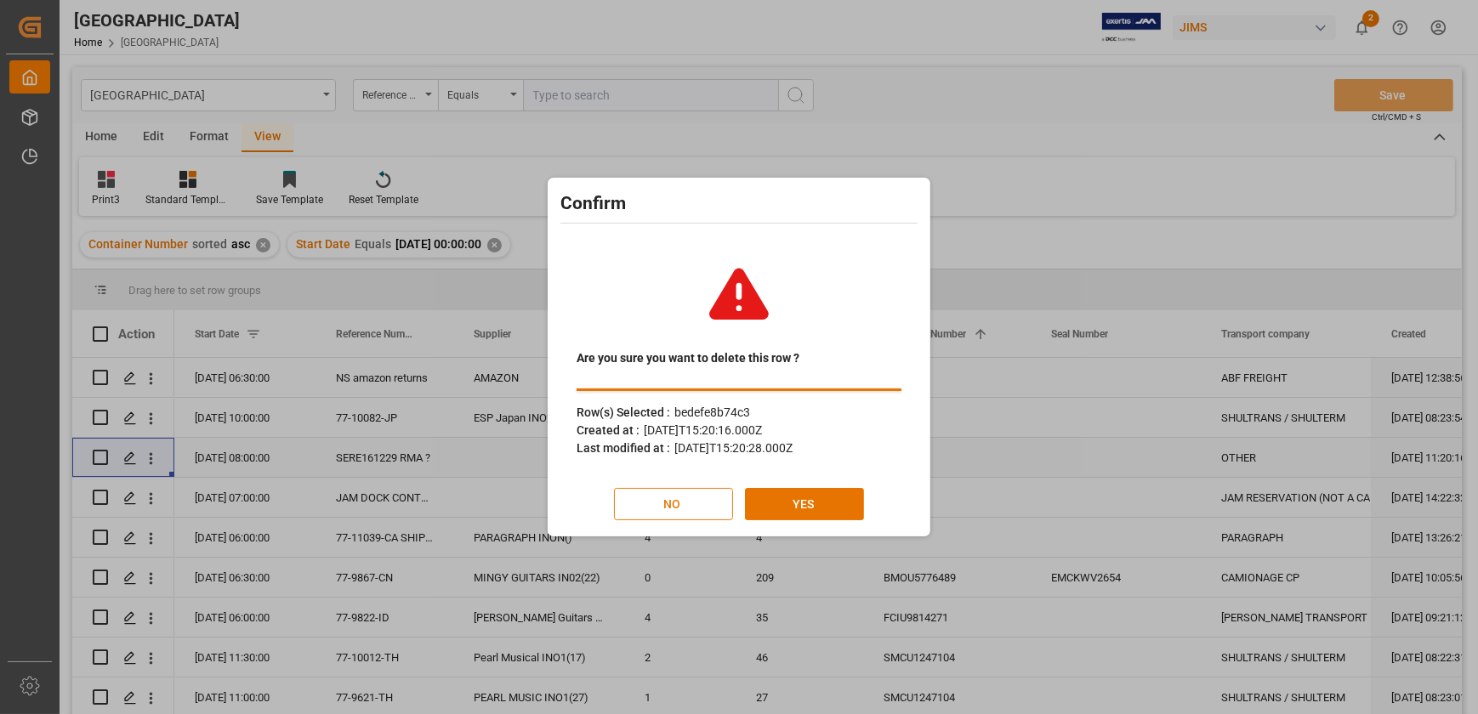
click at [697, 504] on button "NO" at bounding box center [673, 504] width 119 height 32
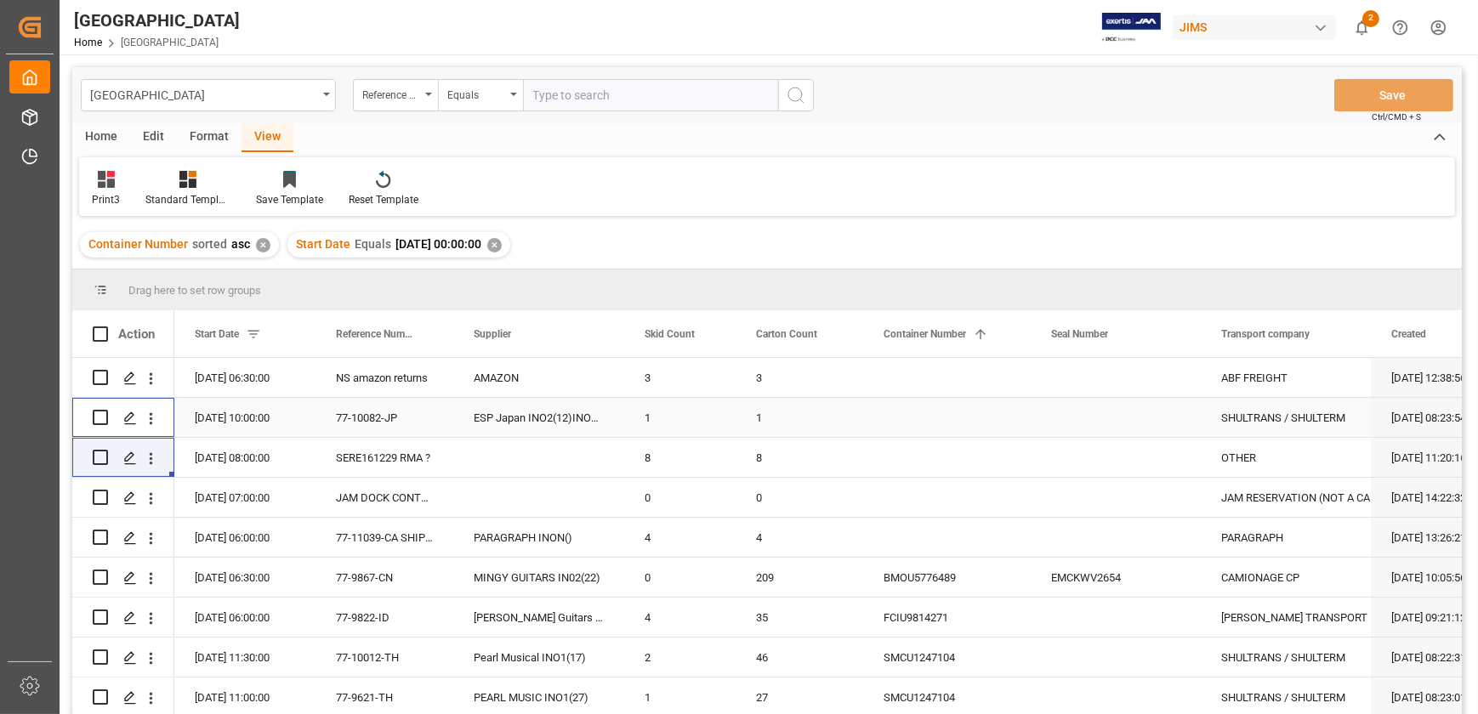
click at [106, 413] on input "Press Space to toggle row selection (unchecked)" at bounding box center [100, 417] width 15 height 15
checkbox input "true"
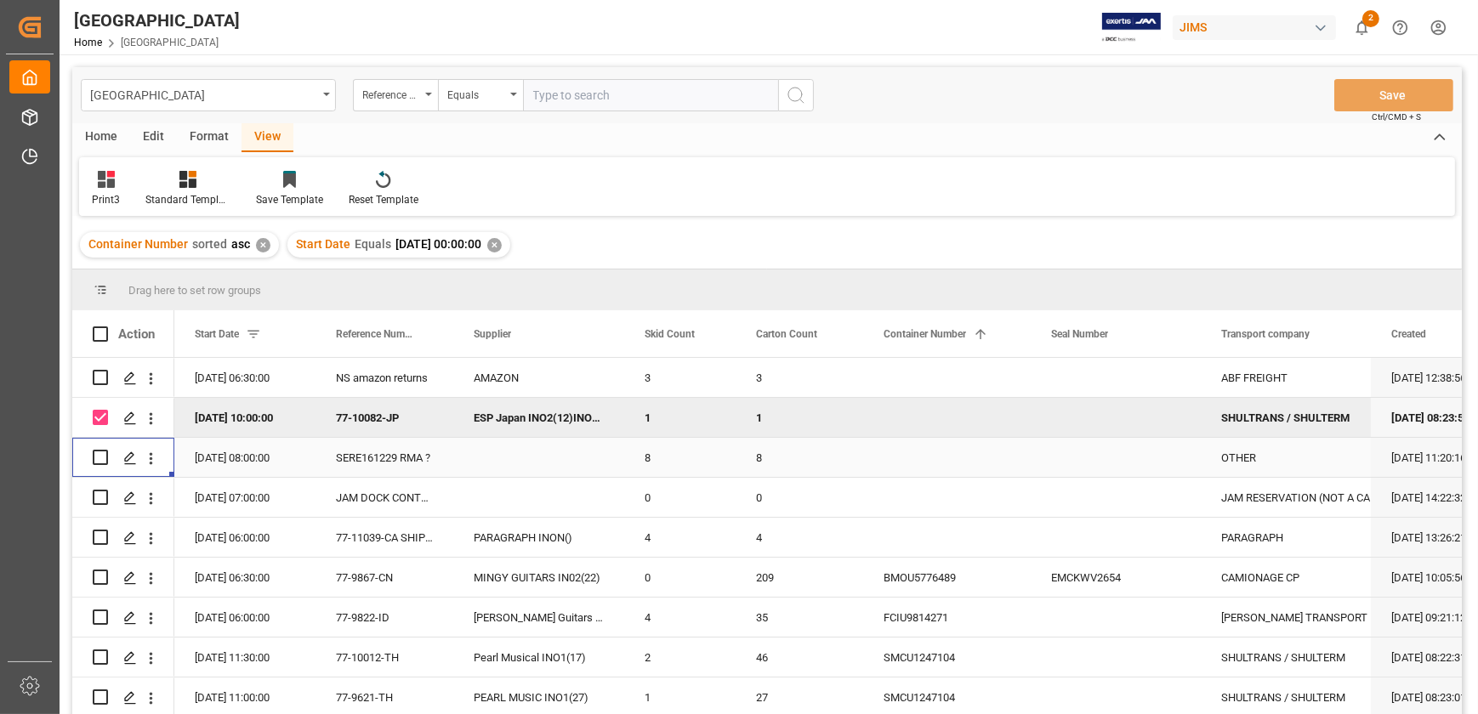
click at [102, 458] on input "Press Space to toggle row selection (unchecked)" at bounding box center [100, 457] width 15 height 15
checkbox input "true"
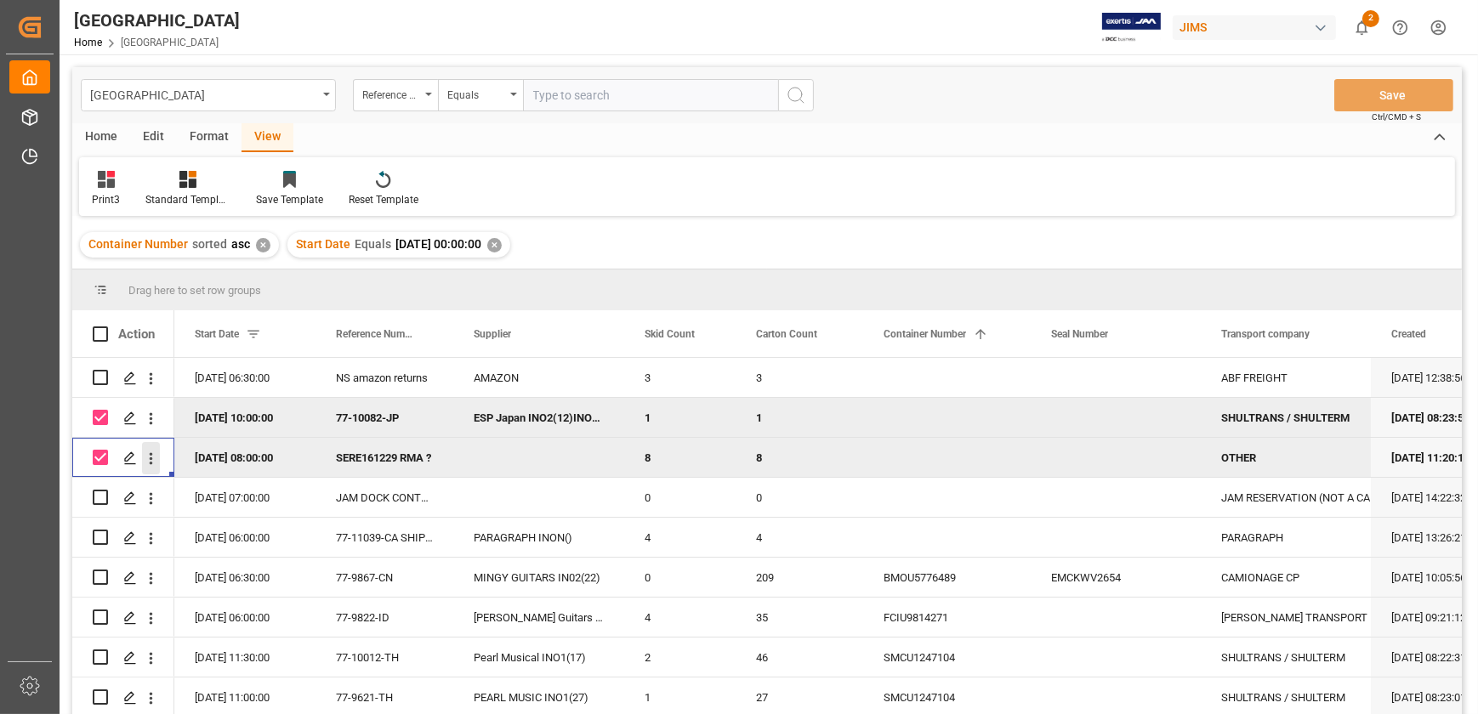
click at [145, 459] on icon "open menu" at bounding box center [151, 459] width 18 height 18
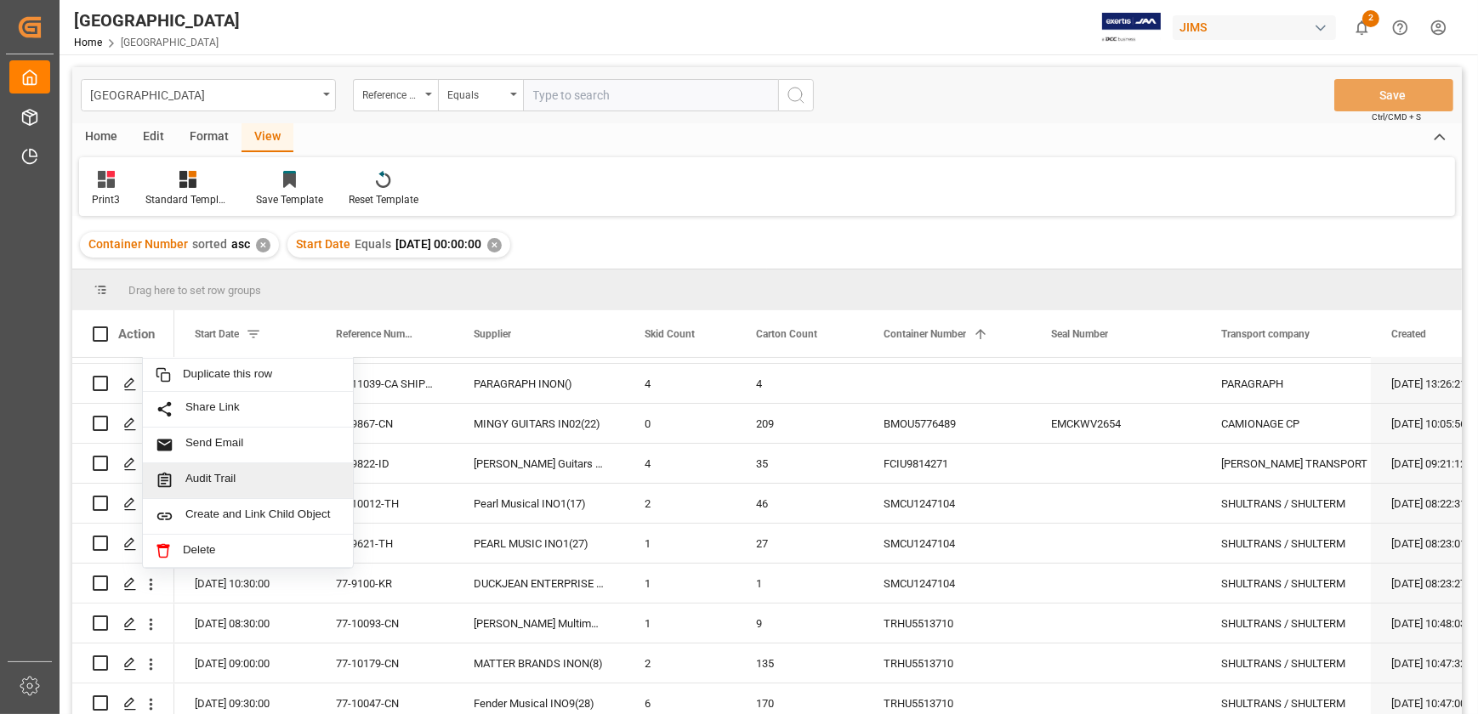
scroll to position [77, 0]
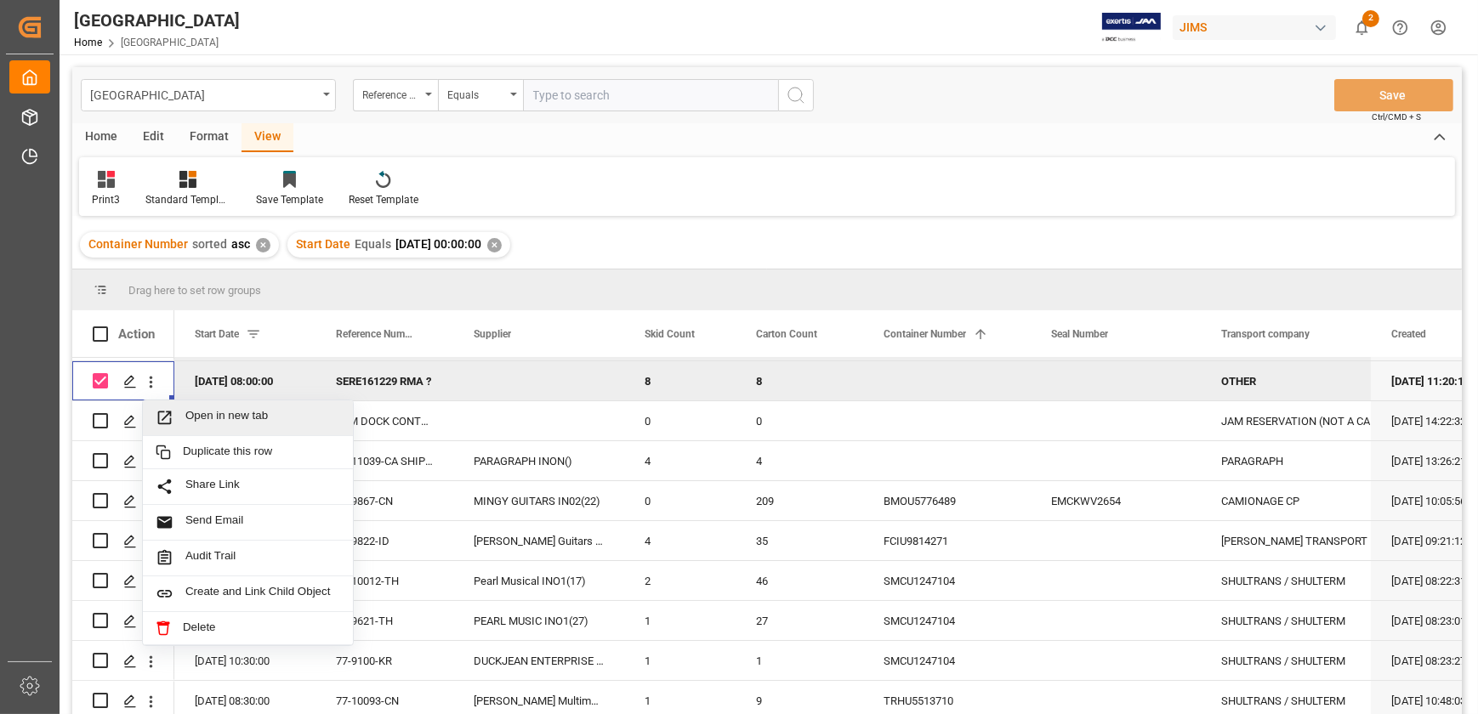
click at [766, 200] on div "Print3 Standard Templates Save Template Reset Template" at bounding box center [767, 186] width 1376 height 59
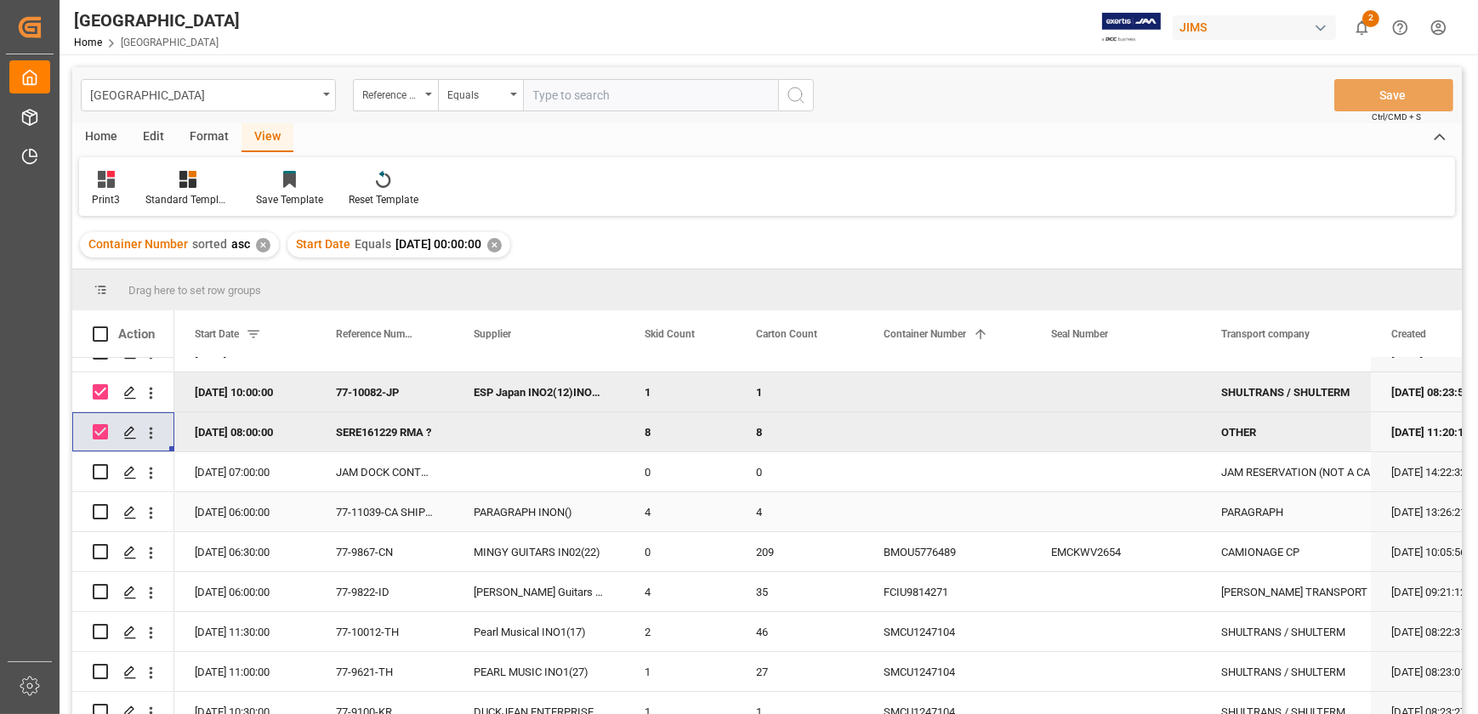
scroll to position [0, 0]
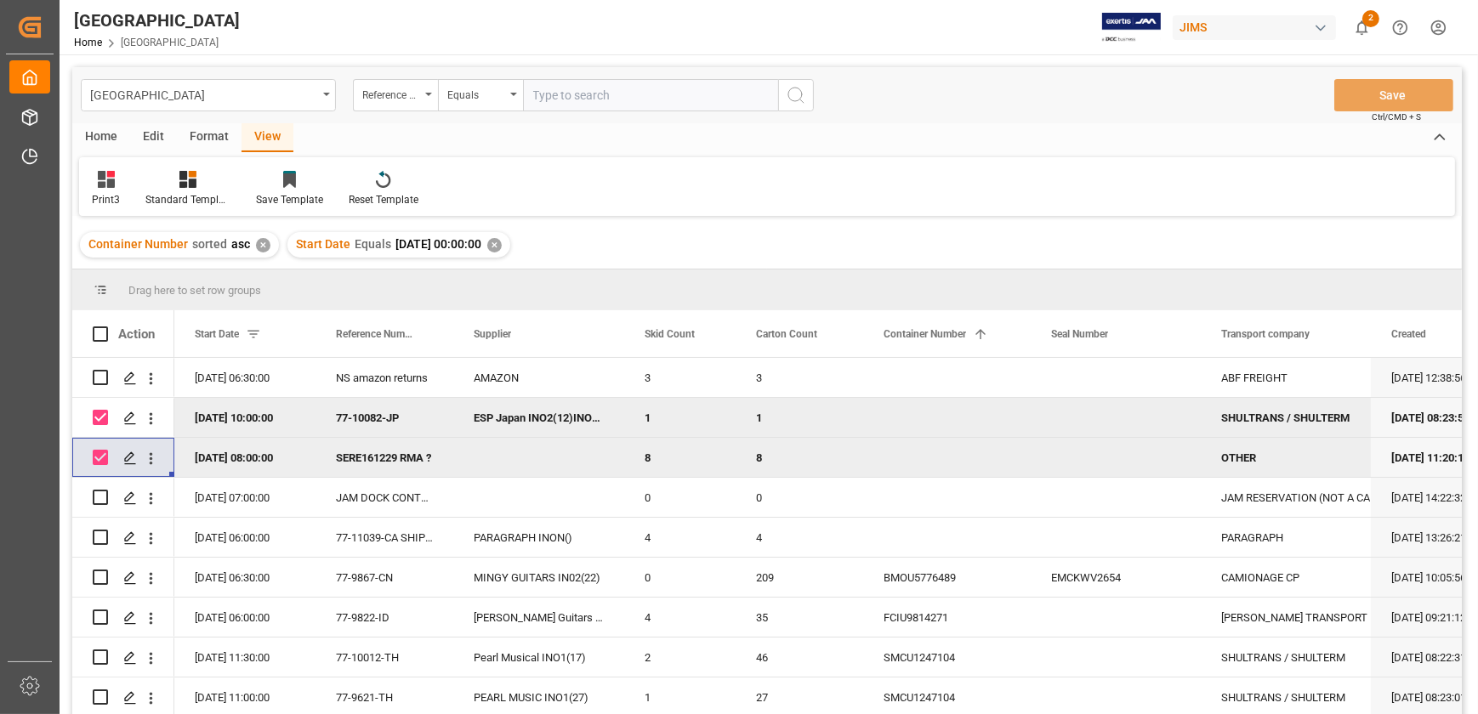
drag, startPoint x: 100, startPoint y: 449, endPoint x: 103, endPoint y: 413, distance: 36.7
click at [100, 448] on div "Press SPACE to deselect this row." at bounding box center [100, 457] width 15 height 39
click at [103, 413] on input "Press Space to toggle row selection (checked)" at bounding box center [100, 417] width 15 height 15
checkbox input "false"
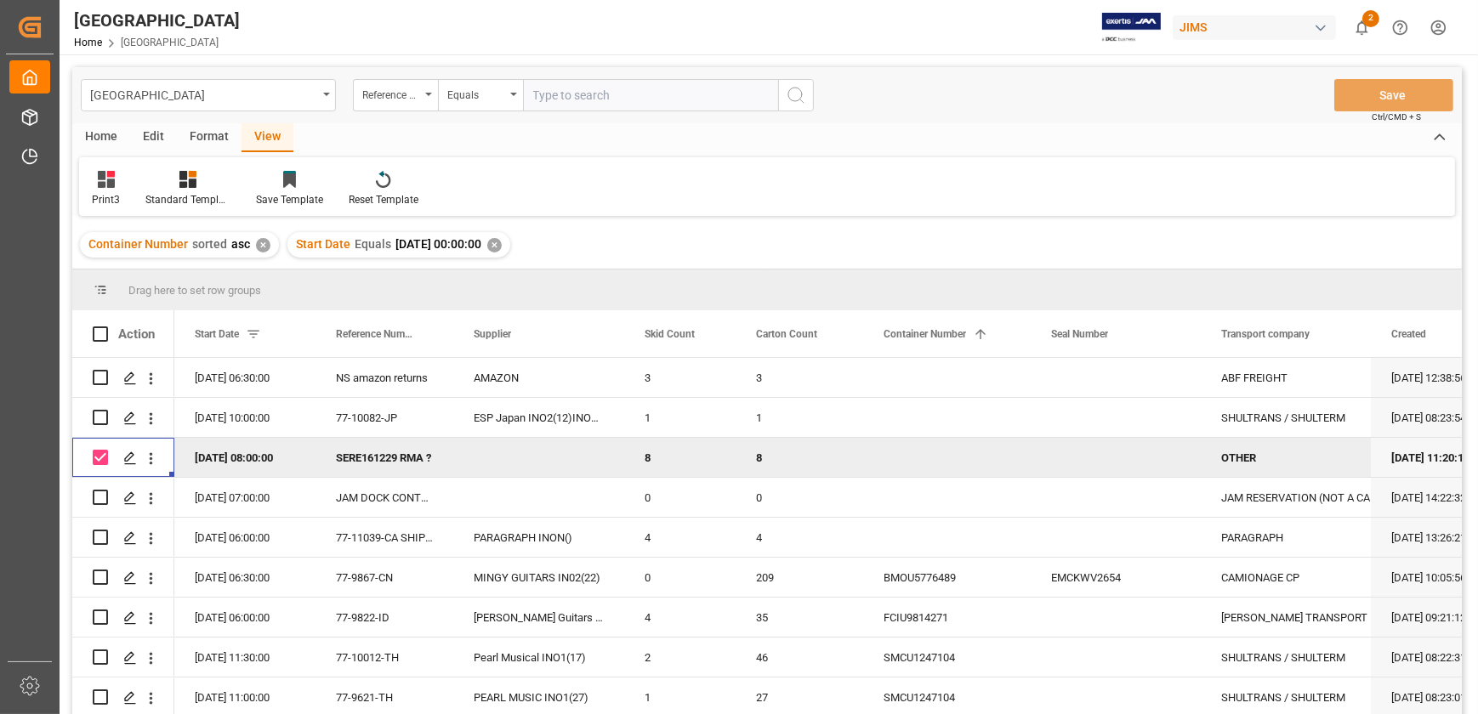
drag, startPoint x: 100, startPoint y: 457, endPoint x: 111, endPoint y: 378, distance: 79.2
click at [101, 455] on input "Press Space to toggle row selection (checked)" at bounding box center [100, 457] width 15 height 15
checkbox input "false"
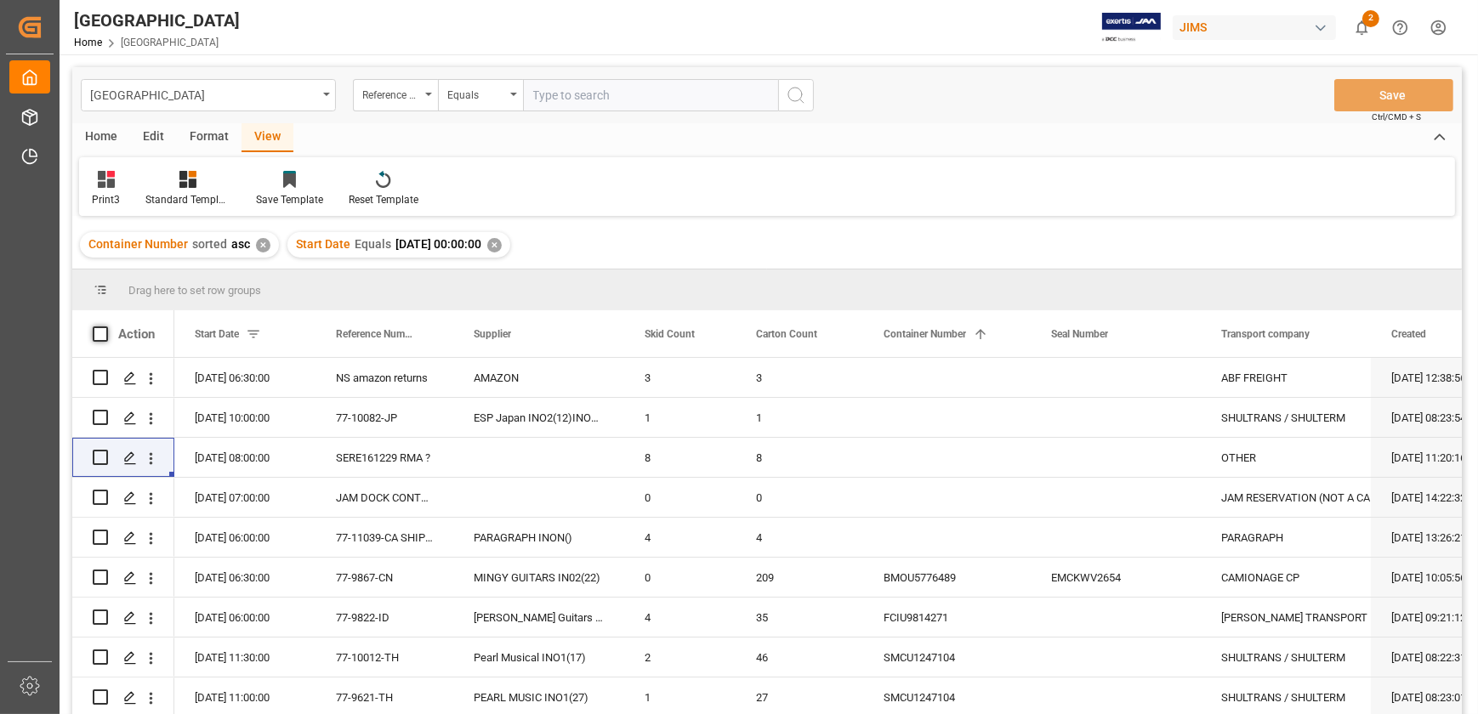
click at [97, 330] on span at bounding box center [100, 334] width 15 height 15
click at [105, 327] on input "checkbox" at bounding box center [105, 327] width 0 height 0
checkbox input "true"
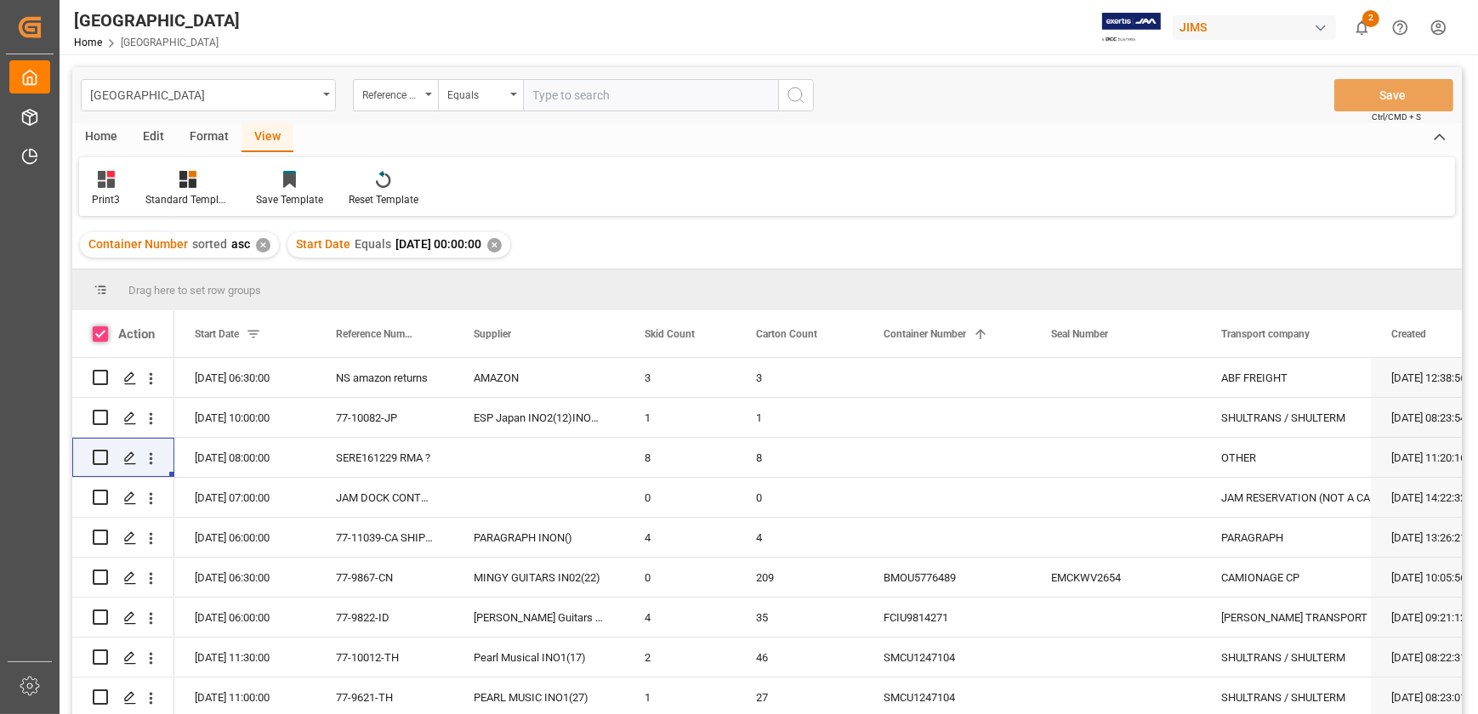
checkbox input "true"
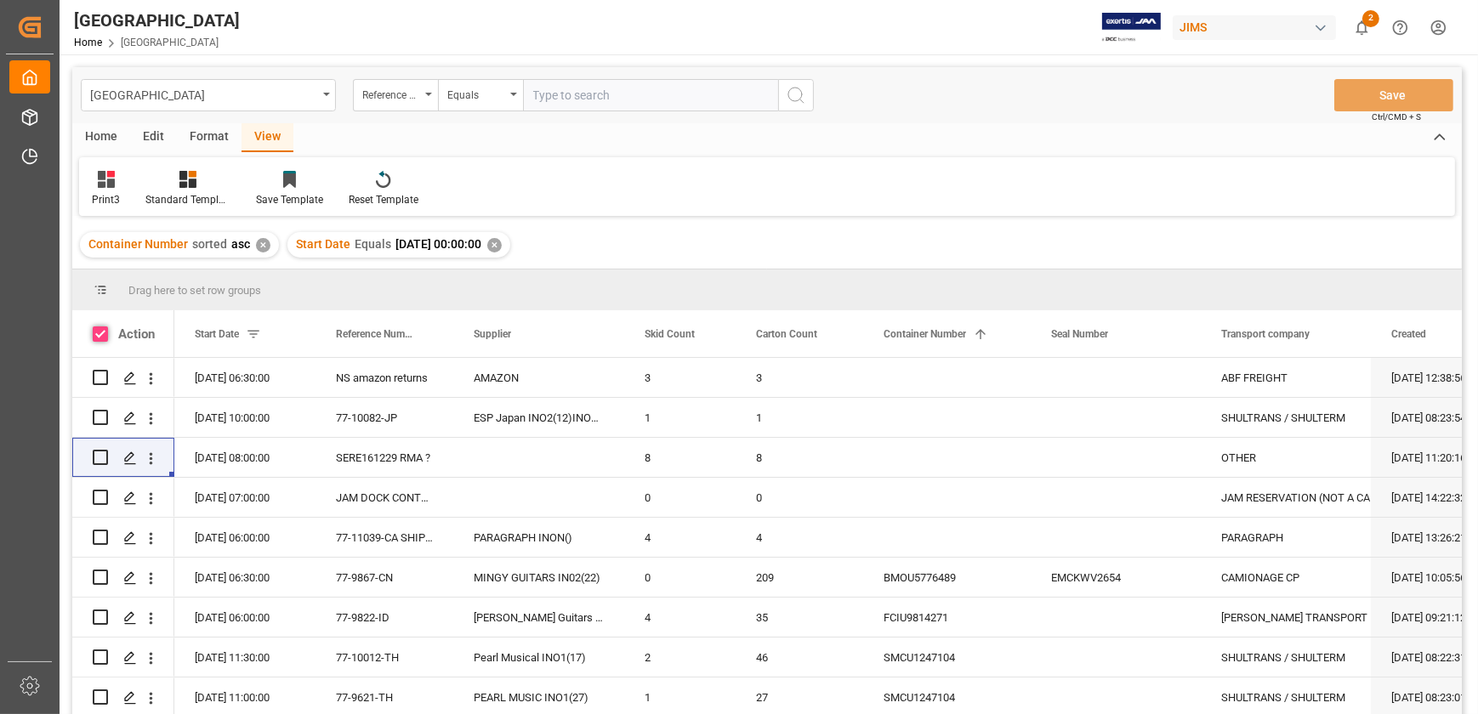
checkbox input "true"
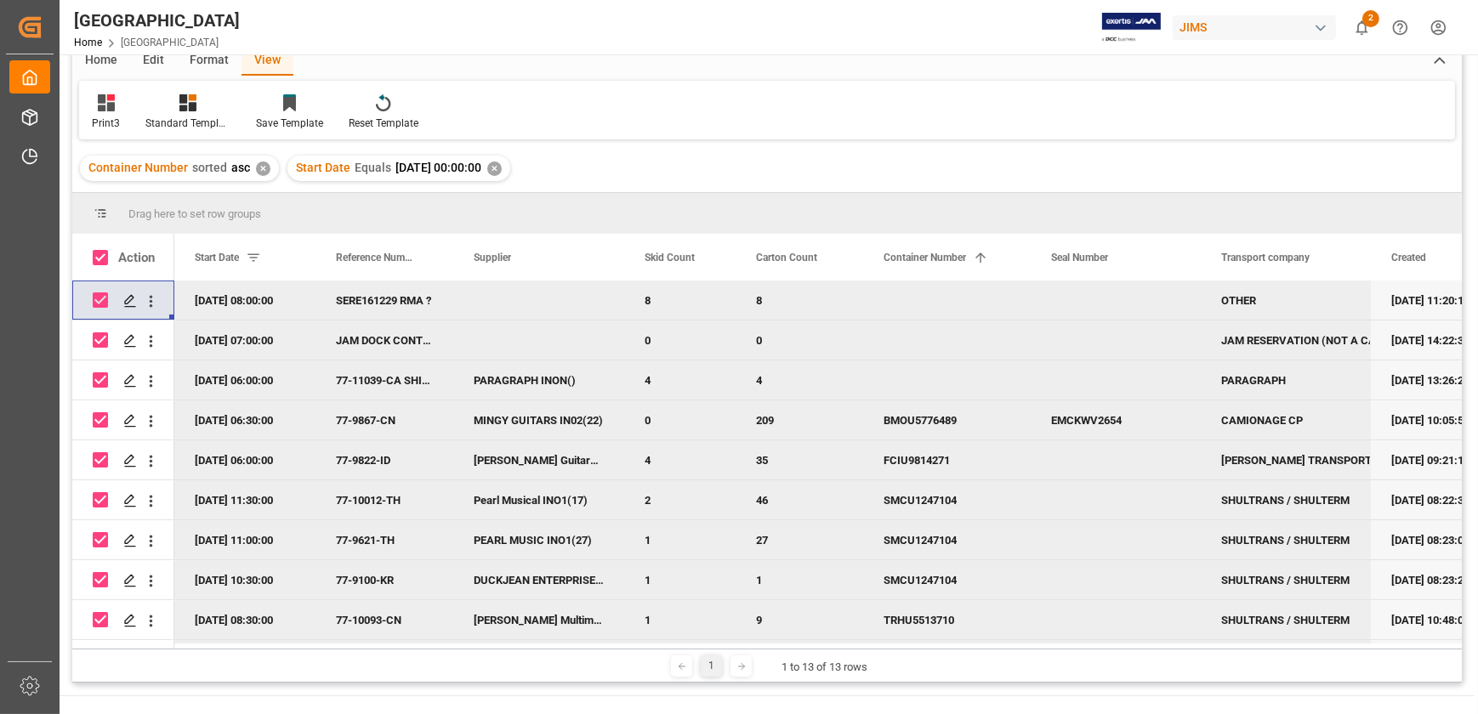
scroll to position [162, 0]
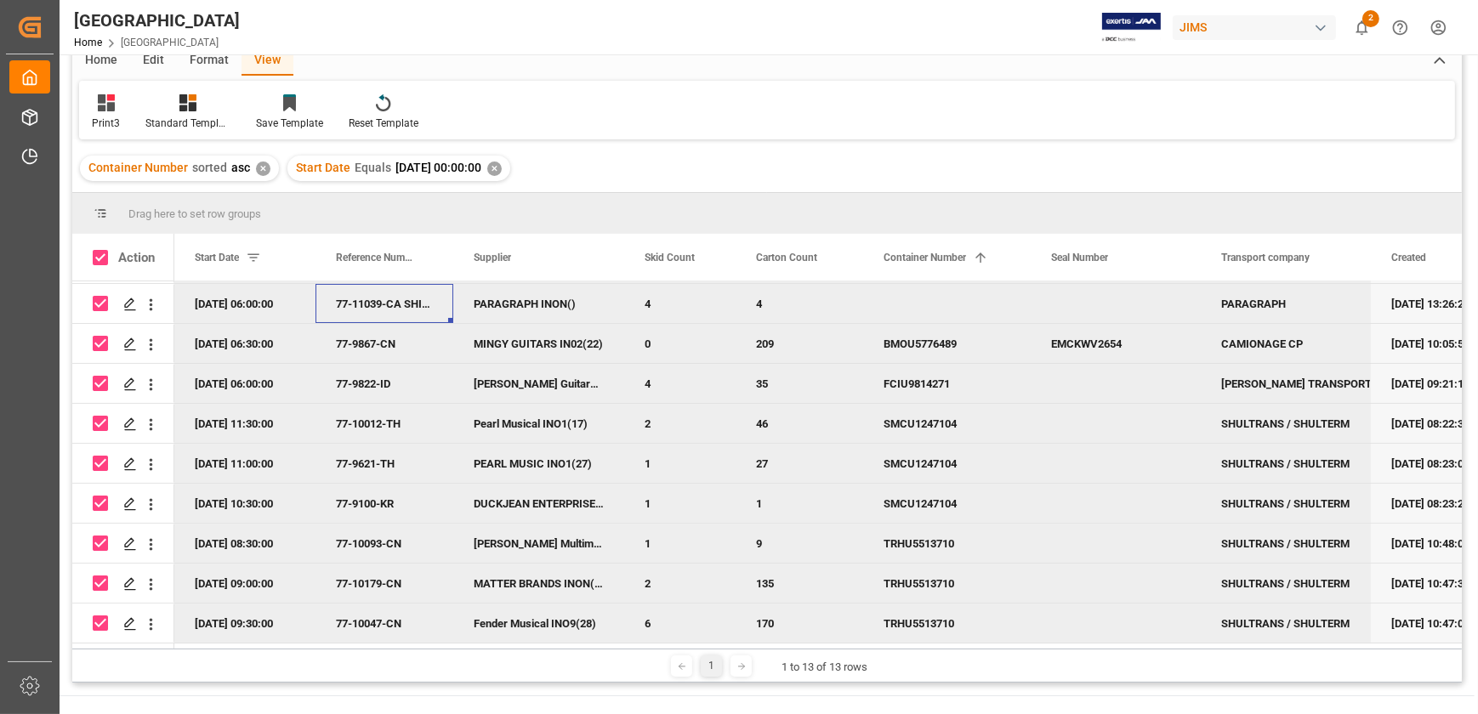
click at [369, 300] on div "77-11039-CA SHIPM#/M" at bounding box center [385, 303] width 138 height 39
click at [355, 287] on div "77-11039-CA SHIPM#/M" at bounding box center [385, 303] width 138 height 39
click at [367, 298] on input "77-11039-CA SHIPM#/M" at bounding box center [384, 314] width 111 height 32
click at [381, 305] on input "77-11039-CA SHIPM#/M" at bounding box center [384, 314] width 111 height 32
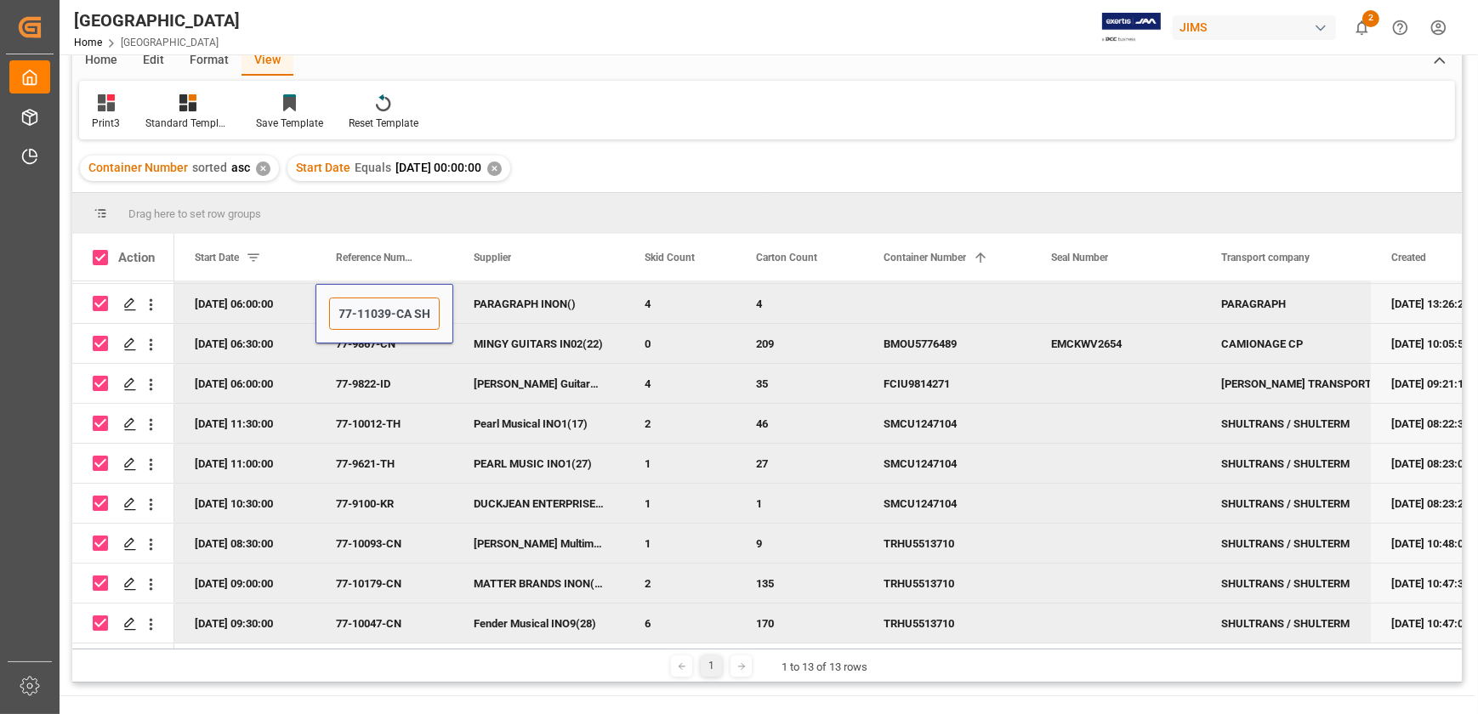
click at [381, 305] on input "77-11039-CA SHIPM#/M" at bounding box center [384, 314] width 111 height 32
click at [503, 298] on div "PARAGRAPH INON()" at bounding box center [538, 303] width 171 height 39
click at [503, 298] on input "PARAGRAPH INON()" at bounding box center [539, 314] width 144 height 32
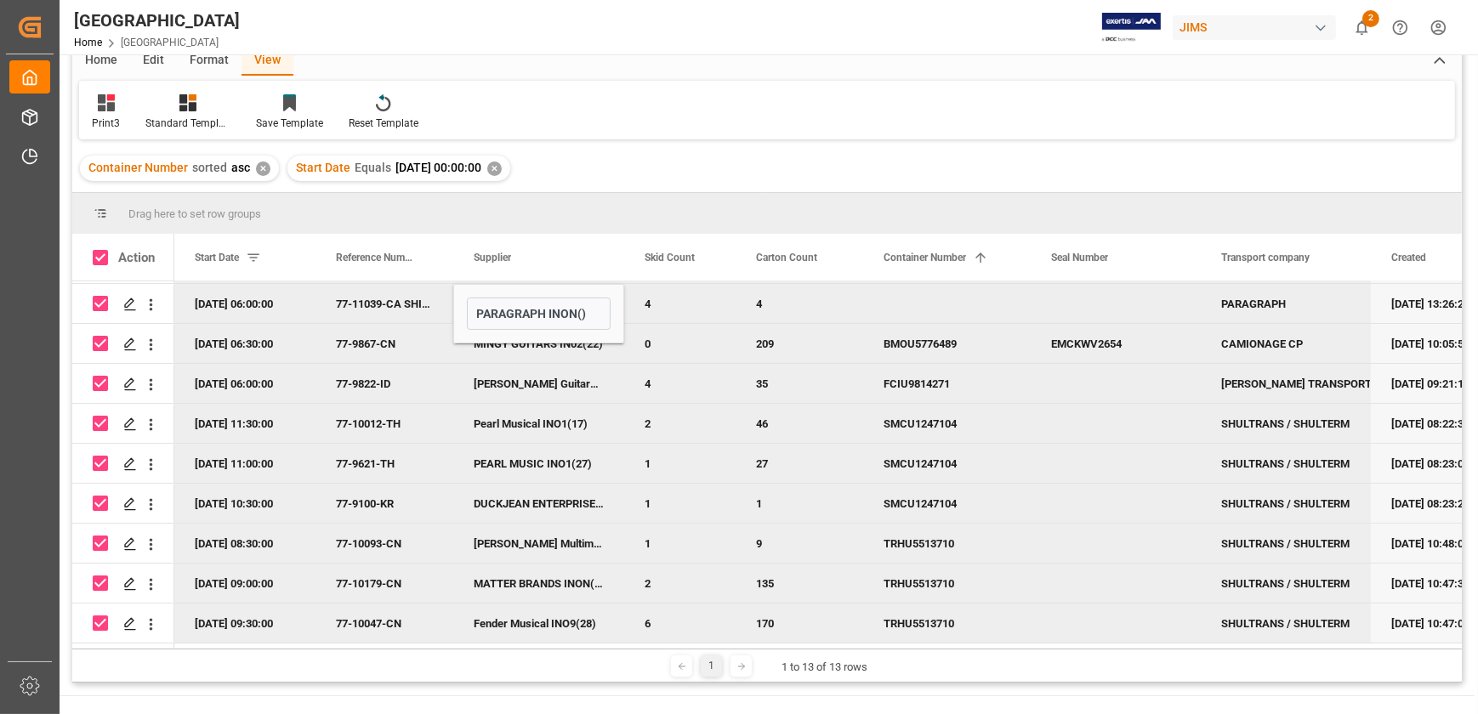
click at [370, 339] on div "77-9867-CN" at bounding box center [385, 343] width 138 height 39
click at [370, 339] on input "77-9867-CN" at bounding box center [384, 354] width 111 height 32
drag, startPoint x: 493, startPoint y: 331, endPoint x: 553, endPoint y: 340, distance: 60.3
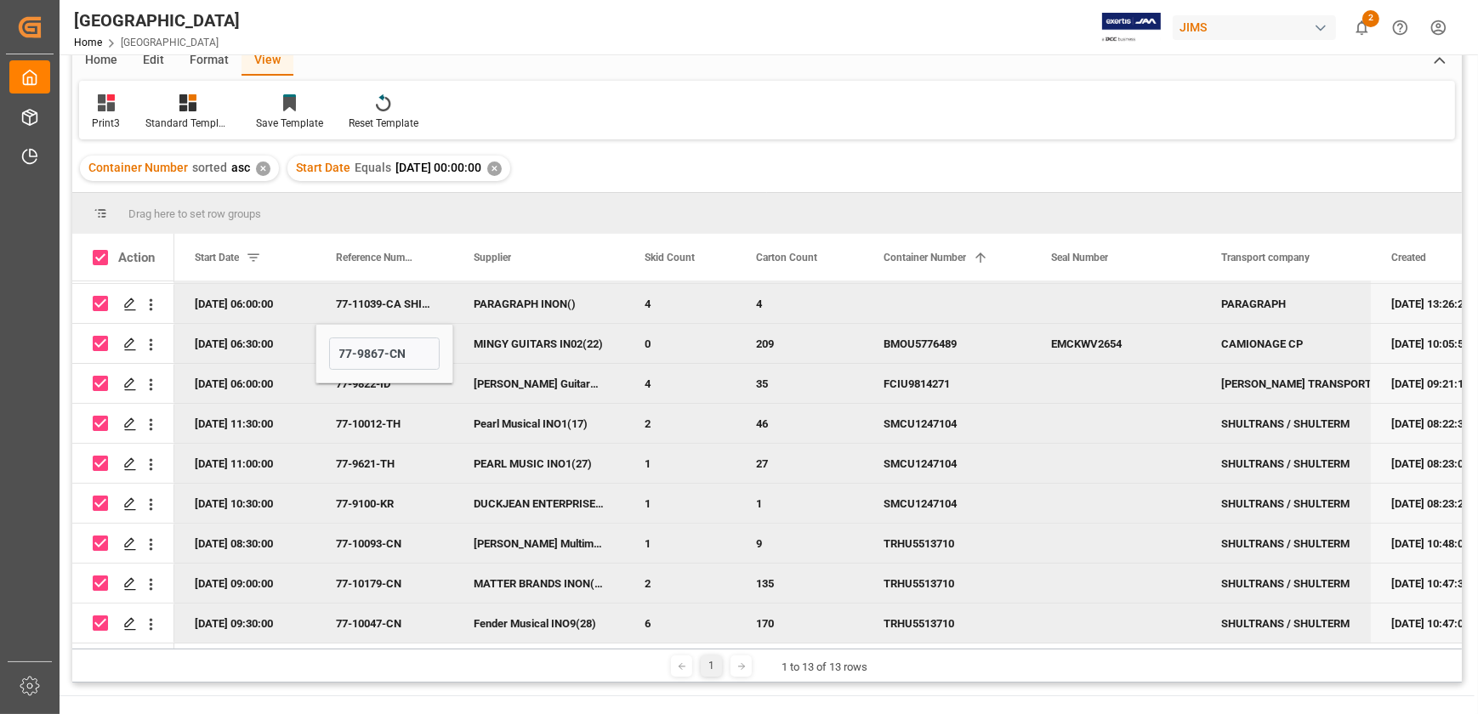
click at [493, 331] on div "MINGY GUITARS IN02(22)" at bounding box center [538, 343] width 171 height 39
click at [553, 338] on div "MINGY GUITARS IN02(22)" at bounding box center [538, 343] width 171 height 39
drag, startPoint x: 544, startPoint y: 343, endPoint x: 467, endPoint y: 340, distance: 77.4
click at [468, 340] on input "MINGY GUITARS IN02(22)" at bounding box center [539, 354] width 144 height 32
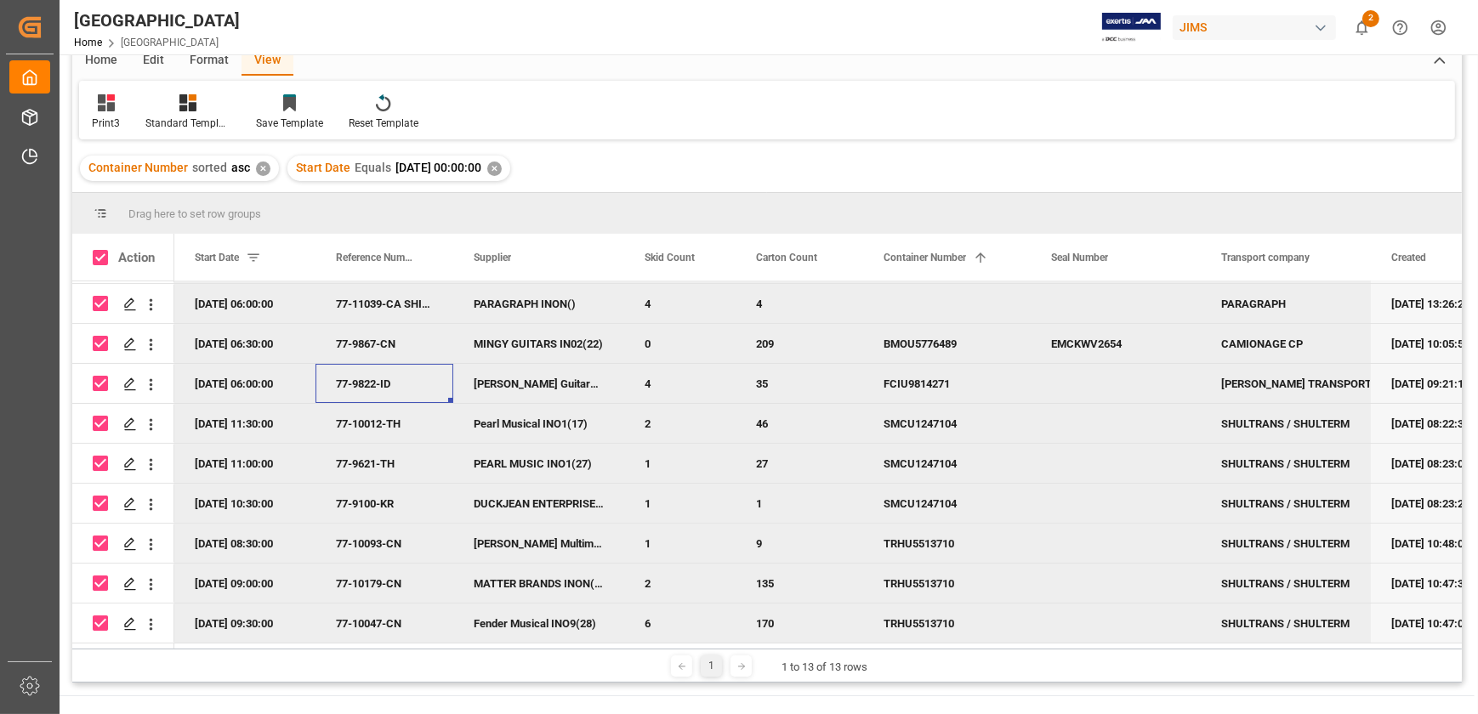
click at [368, 372] on div "77-9822-ID" at bounding box center [385, 383] width 138 height 39
click at [526, 383] on div "[PERSON_NAME] Guitars IN02(23)" at bounding box center [538, 383] width 171 height 39
click at [382, 384] on div "77-9822-ID" at bounding box center [385, 383] width 138 height 39
click at [376, 390] on div "77-9822-ID" at bounding box center [385, 383] width 138 height 39
click at [370, 373] on div "77-9822-ID" at bounding box center [385, 383] width 138 height 39
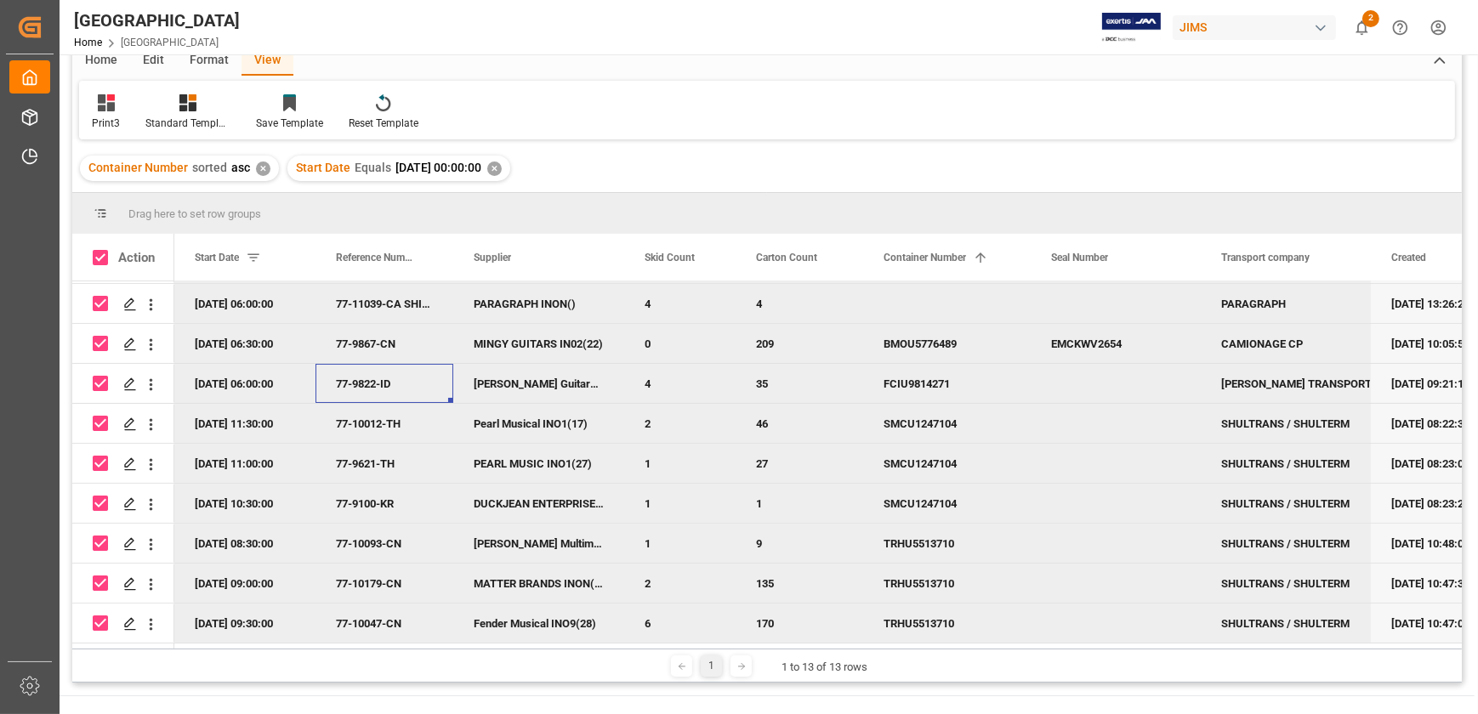
click at [370, 373] on div "77-9822-ID" at bounding box center [385, 383] width 138 height 39
click at [370, 378] on input "77-9822-ID" at bounding box center [384, 394] width 111 height 32
click at [480, 373] on div "[PERSON_NAME] Guitars IN02(23)" at bounding box center [538, 383] width 171 height 39
drag, startPoint x: 560, startPoint y: 390, endPoint x: 472, endPoint y: 390, distance: 87.6
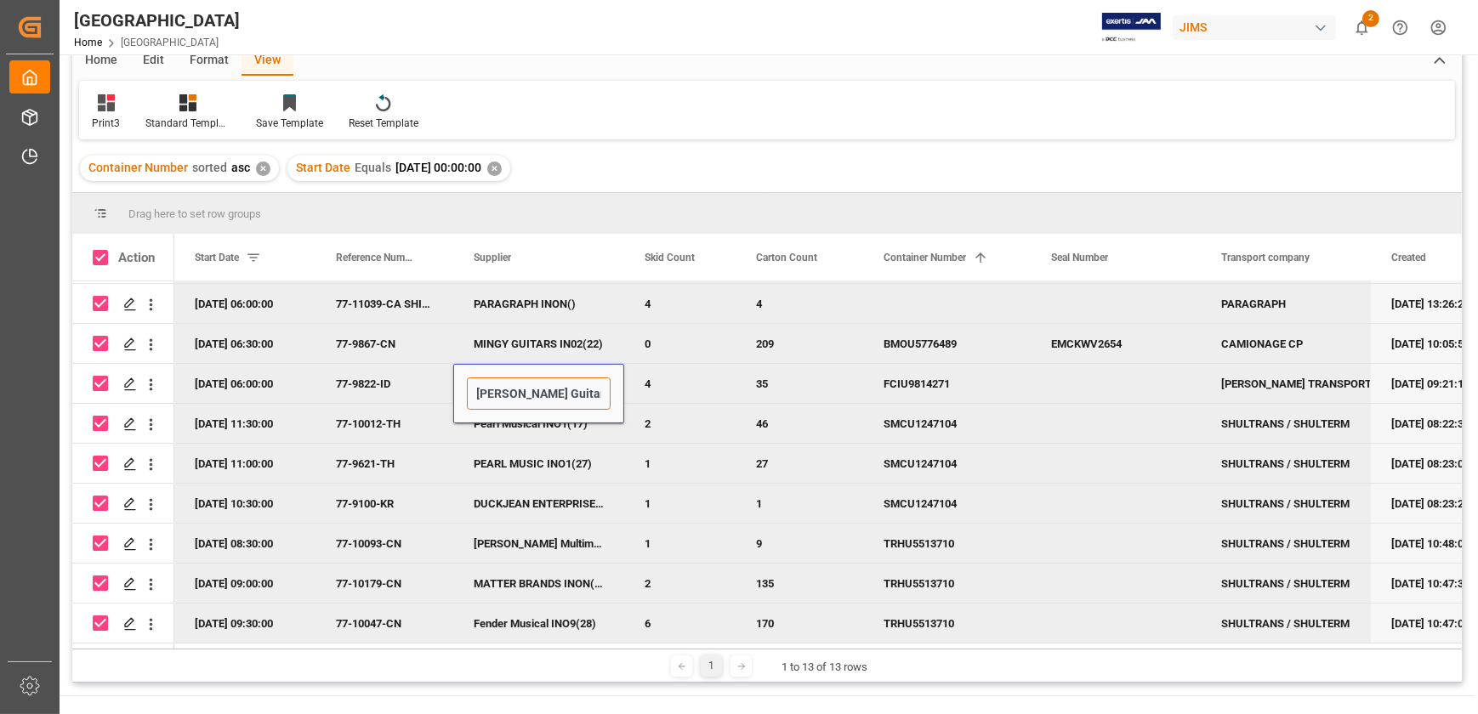
click at [472, 390] on input "[PERSON_NAME] Guitars IN02(23)" at bounding box center [539, 394] width 144 height 32
click at [381, 421] on div "77-10012-TH" at bounding box center [385, 423] width 138 height 39
click at [381, 421] on input "77-10012-TH" at bounding box center [384, 434] width 111 height 32
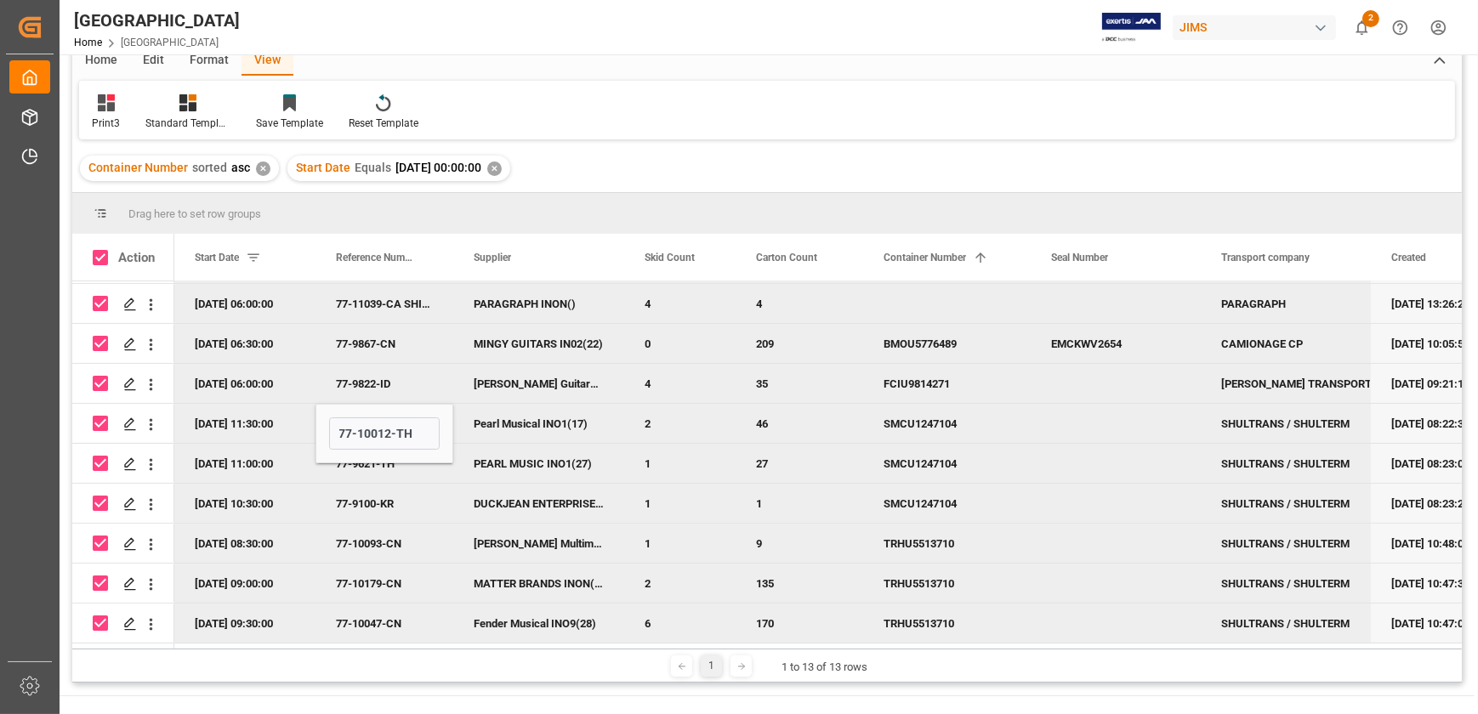
click at [363, 458] on div "77-9621-TH" at bounding box center [385, 463] width 138 height 39
click at [390, 455] on div "77-9621-TH" at bounding box center [385, 463] width 138 height 39
click at [390, 458] on input "77-9621-TH" at bounding box center [384, 474] width 111 height 32
click at [579, 499] on div "DUCKJEAN ENTERPRISE INO2(1)" at bounding box center [538, 503] width 171 height 39
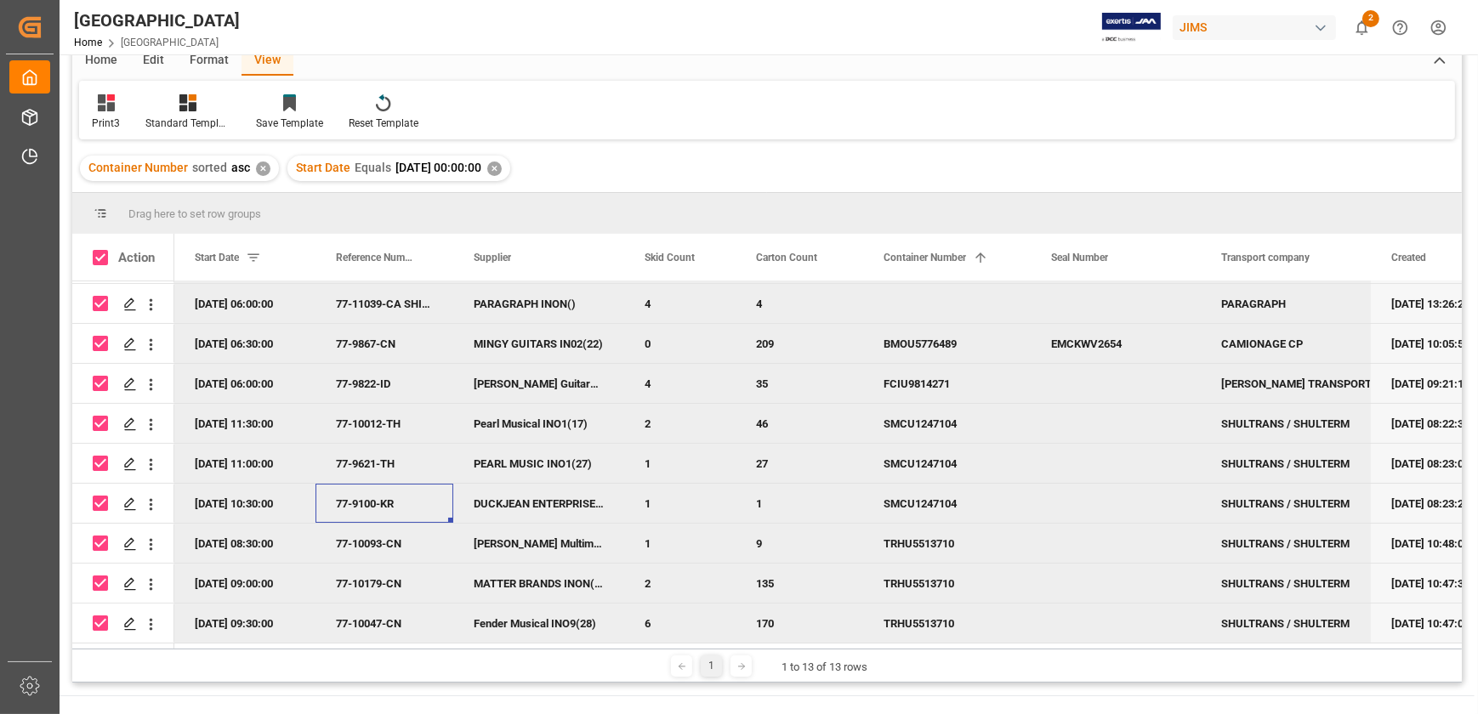
click at [364, 493] on div "77-9100-KR" at bounding box center [385, 503] width 138 height 39
click at [364, 498] on input "77-9100-KR" at bounding box center [384, 514] width 111 height 32
click at [488, 498] on div "DUCKJEAN ENTERPRISE INO2(1)" at bounding box center [538, 503] width 171 height 39
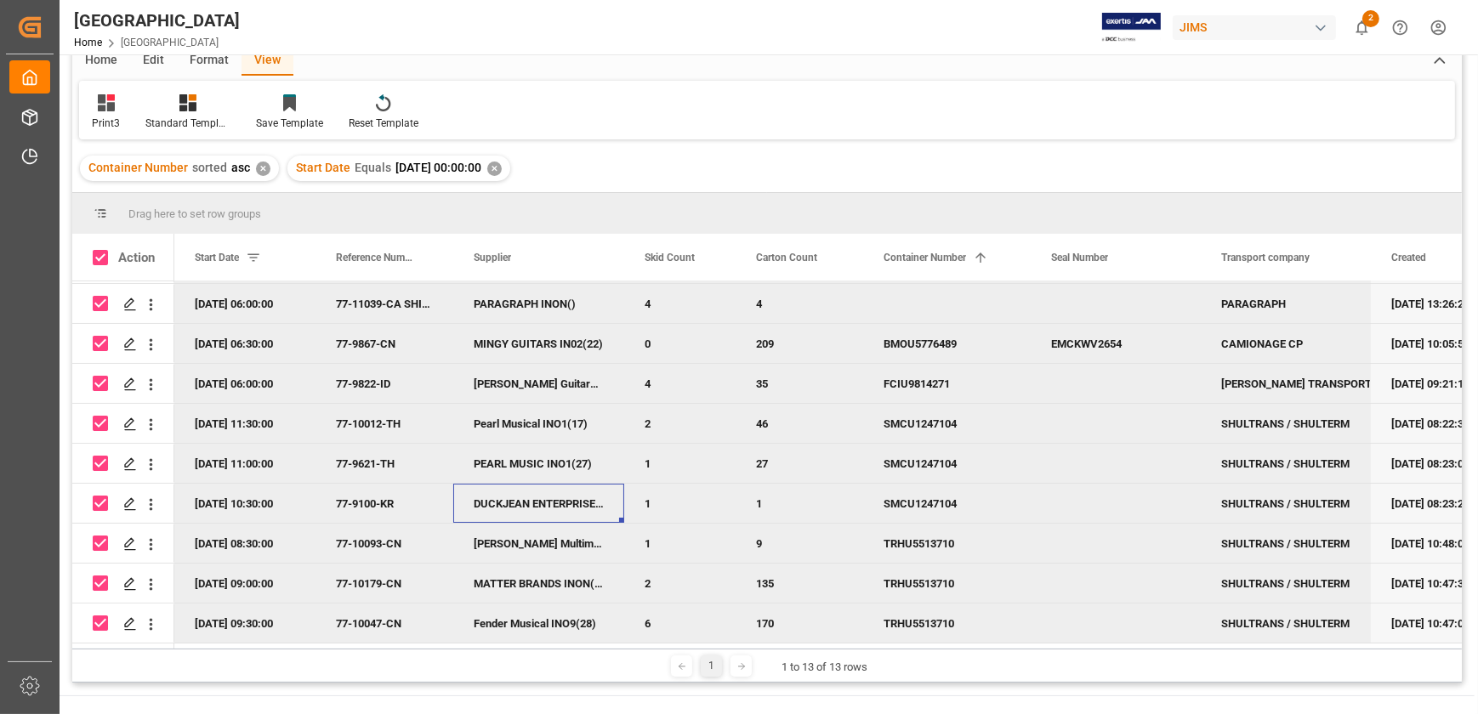
click at [488, 498] on div "DUCKJEAN ENTERPRISE INO2(1)" at bounding box center [538, 503] width 171 height 39
click at [490, 513] on input "DUCKJEAN ENTERPRISE INO2(1)" at bounding box center [539, 514] width 144 height 32
click at [390, 541] on div "77-10093-CN" at bounding box center [385, 543] width 138 height 39
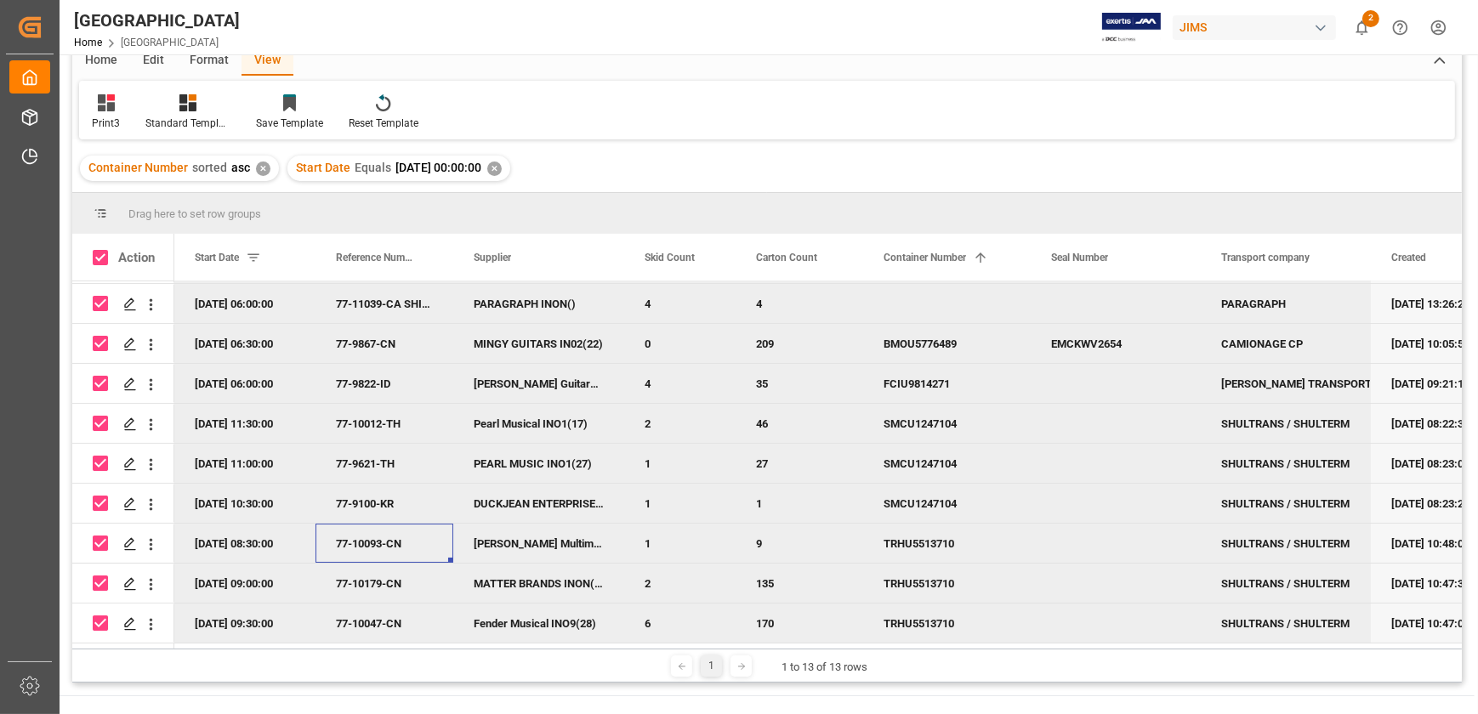
click at [390, 541] on div "77-10093-CN" at bounding box center [385, 543] width 138 height 39
click at [390, 541] on input "77-10093-CN" at bounding box center [384, 554] width 111 height 32
click at [364, 579] on div "77-10179-CN" at bounding box center [385, 583] width 138 height 39
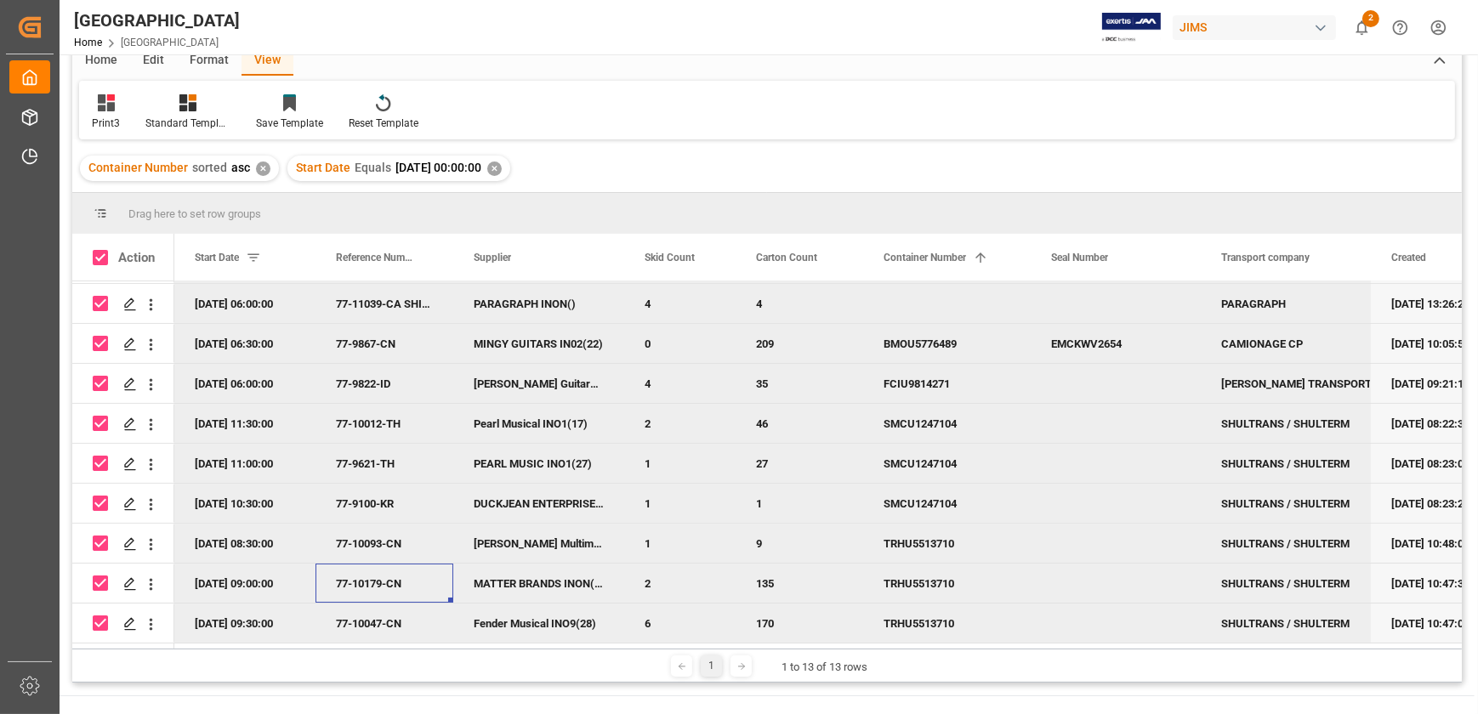
click at [364, 579] on div "77-10179-CN" at bounding box center [385, 583] width 138 height 39
click at [364, 579] on input "77-10179-CN" at bounding box center [384, 594] width 111 height 32
click at [536, 578] on div "MATTER BRANDS INON(8)" at bounding box center [538, 583] width 171 height 39
click at [559, 572] on div "MATTER BRANDS INON(8)" at bounding box center [538, 583] width 171 height 39
drag, startPoint x: 561, startPoint y: 578, endPoint x: 475, endPoint y: 578, distance: 85.1
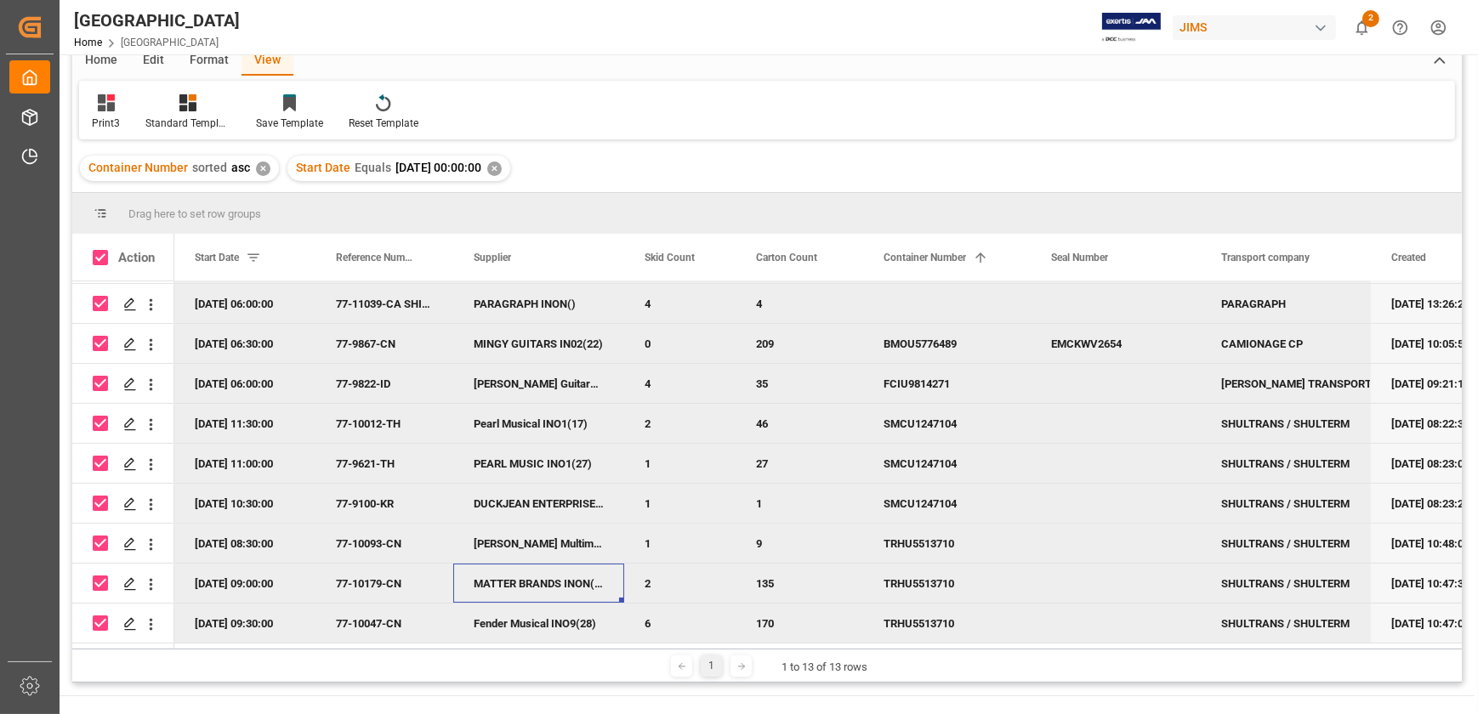
click at [475, 578] on div "MATTER BRANDS INON(8)" at bounding box center [538, 583] width 171 height 39
click at [493, 578] on div "MATTER BRANDS INON(8)" at bounding box center [538, 583] width 171 height 39
click at [493, 578] on input "MATTER BRANDS INON(8)" at bounding box center [539, 594] width 144 height 32
click at [365, 615] on div "77-10047-CN" at bounding box center [385, 623] width 138 height 39
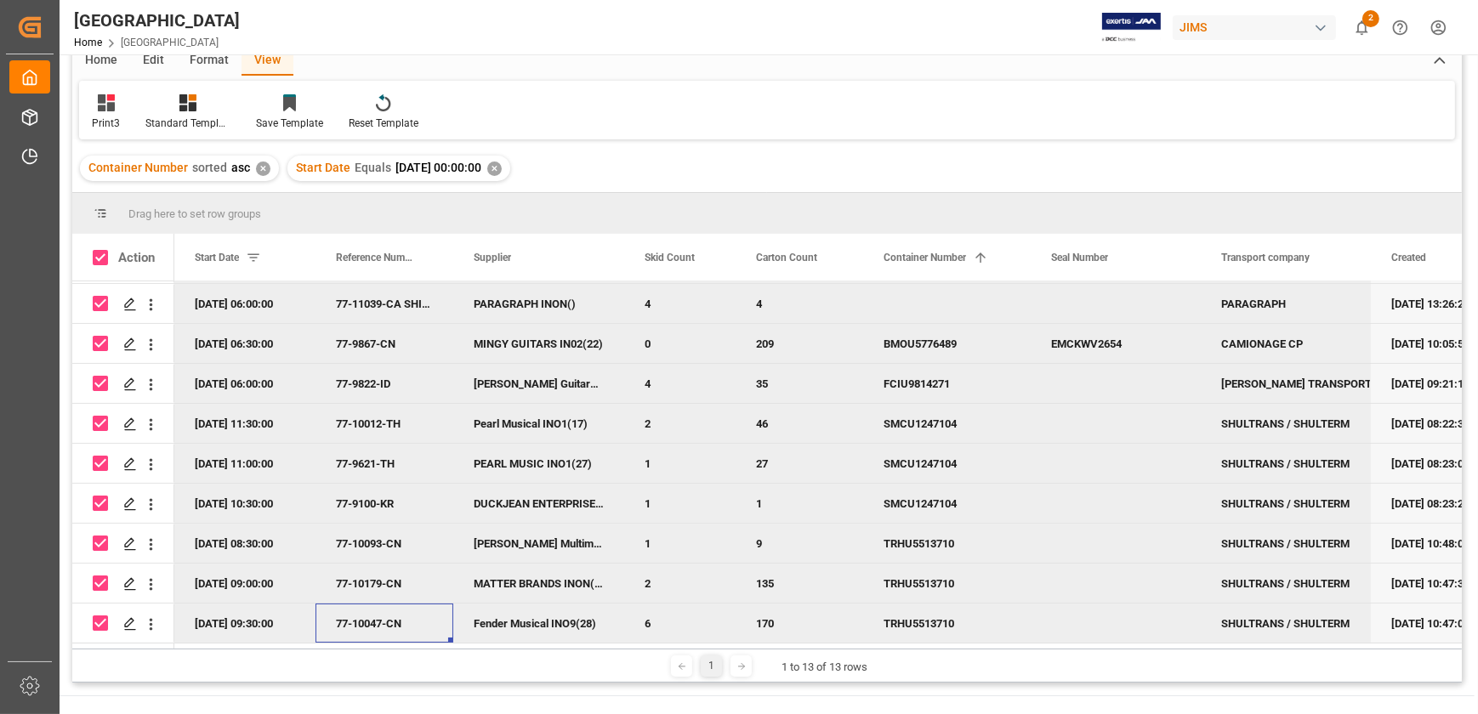
click at [365, 615] on div "77-10047-CN" at bounding box center [385, 623] width 138 height 39
click at [365, 615] on input "77-10047-CN" at bounding box center [384, 613] width 111 height 32
click at [492, 614] on div "Fender Musical INO9(28)" at bounding box center [538, 623] width 171 height 39
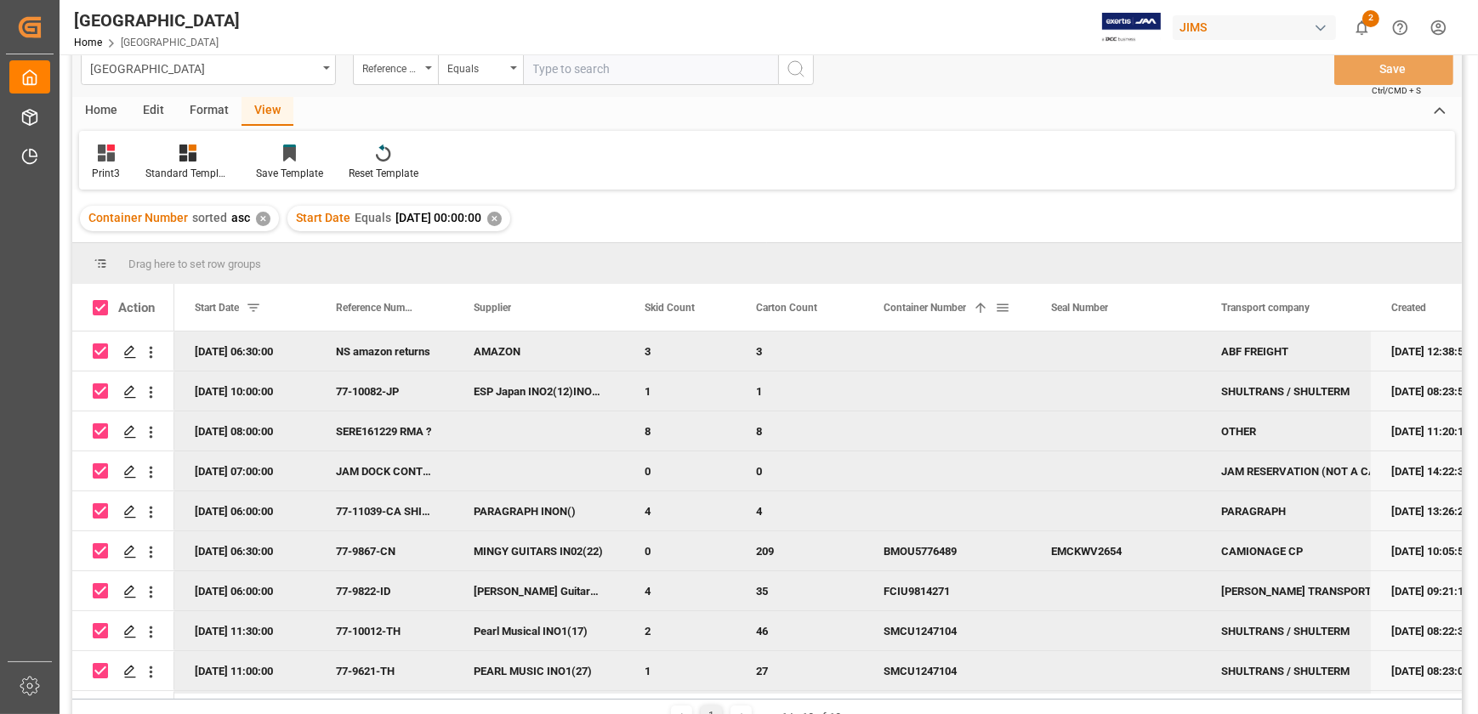
scroll to position [0, 0]
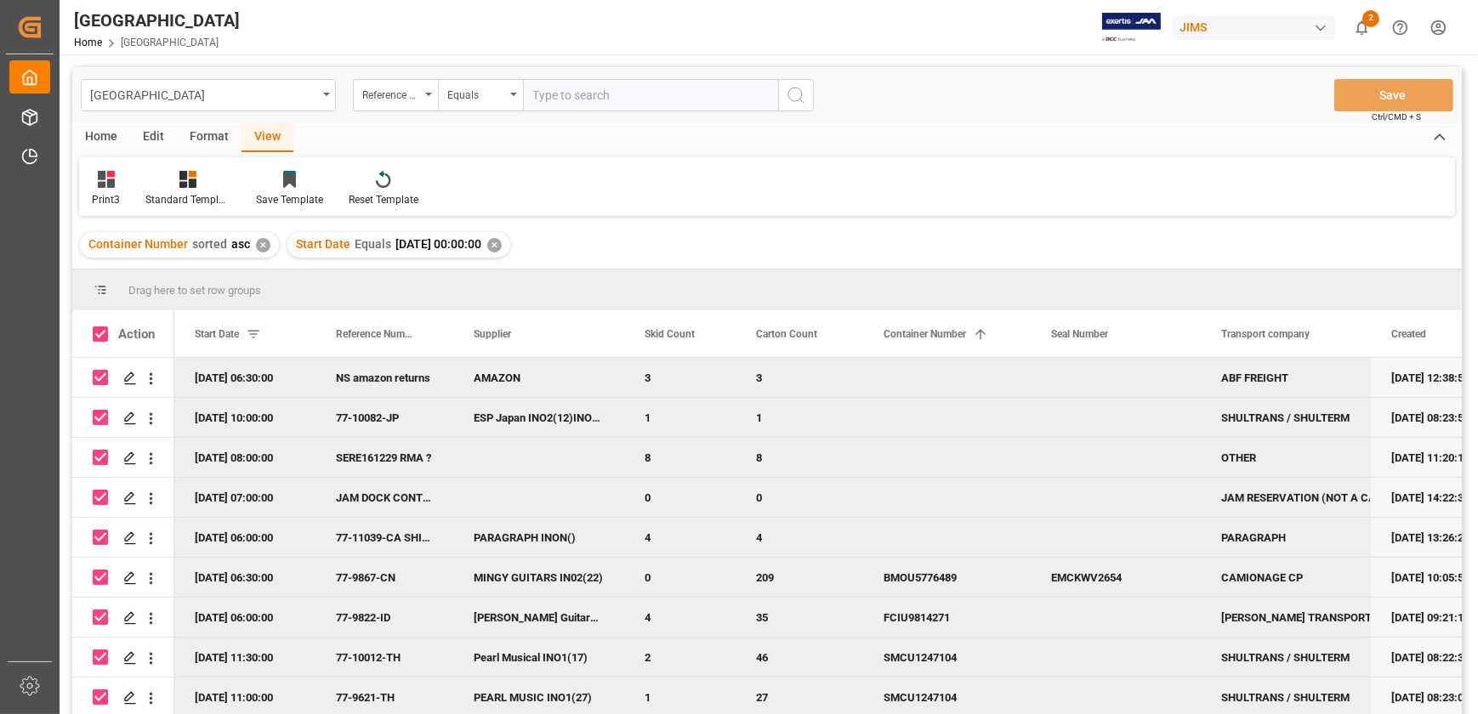
click at [394, 410] on div "77-10082-JP" at bounding box center [385, 417] width 138 height 39
click at [375, 416] on div "77-10082-JP" at bounding box center [385, 417] width 138 height 39
click at [375, 416] on input "77-10082-JP" at bounding box center [384, 428] width 111 height 32
click at [726, 268] on div "Container Number sorted asc ✕ Start Date Equals [DATE] 00:00:00 ✕" at bounding box center [767, 245] width 1390 height 48
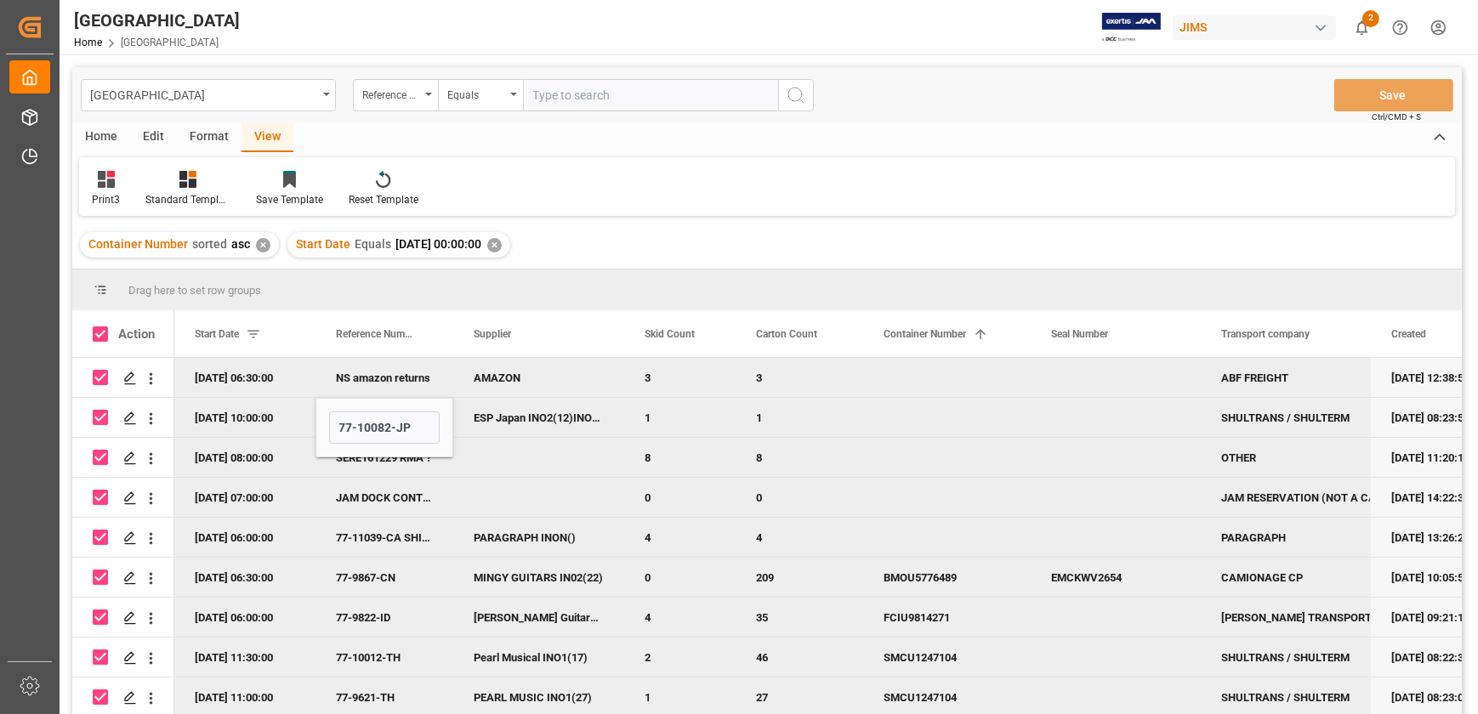
click at [805, 233] on div "Container Number sorted asc ✕ Start Date Equals [DATE] 00:00:00 ✕" at bounding box center [767, 245] width 1390 height 48
click at [515, 456] on div "Press SPACE to deselect this row." at bounding box center [538, 457] width 171 height 39
click at [662, 264] on div "Container Number sorted asc ✕ Start Date Equals [DATE] 00:00:00 ✕" at bounding box center [767, 245] width 1390 height 48
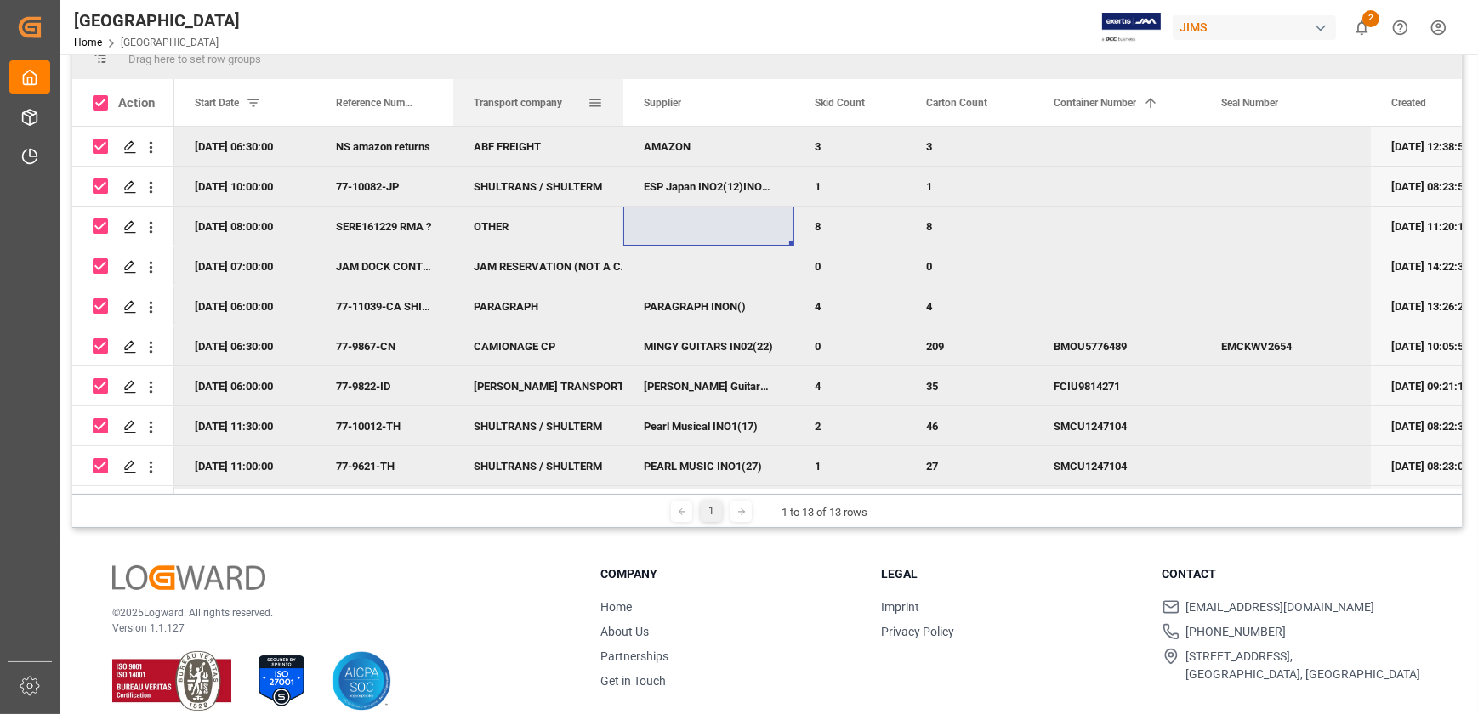
drag, startPoint x: 1304, startPoint y: 104, endPoint x: 553, endPoint y: 105, distance: 751.0
click at [553, 105] on span "Transport company" at bounding box center [518, 103] width 88 height 12
